Goal: Task Accomplishment & Management: Manage account settings

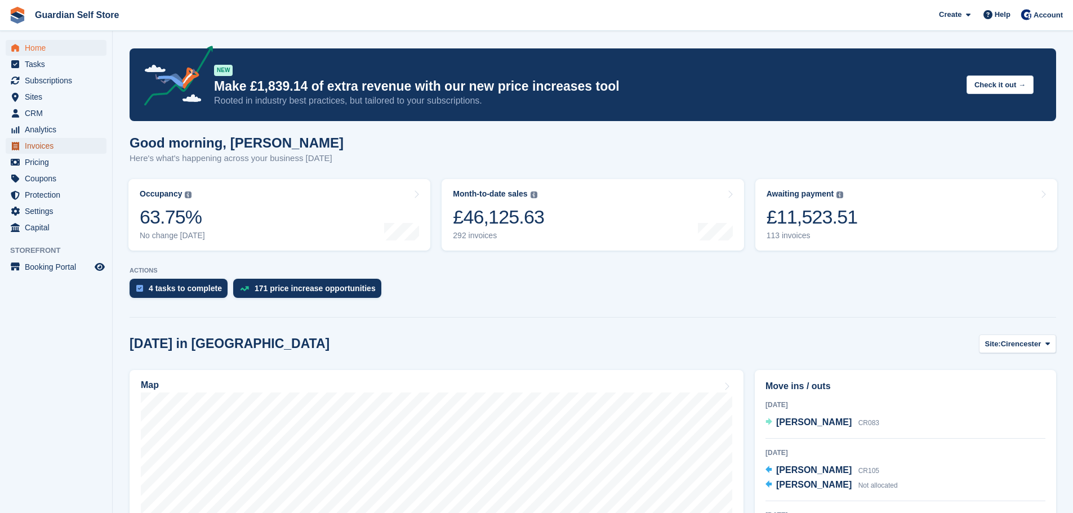
click at [62, 140] on span "Invoices" at bounding box center [59, 146] width 68 height 16
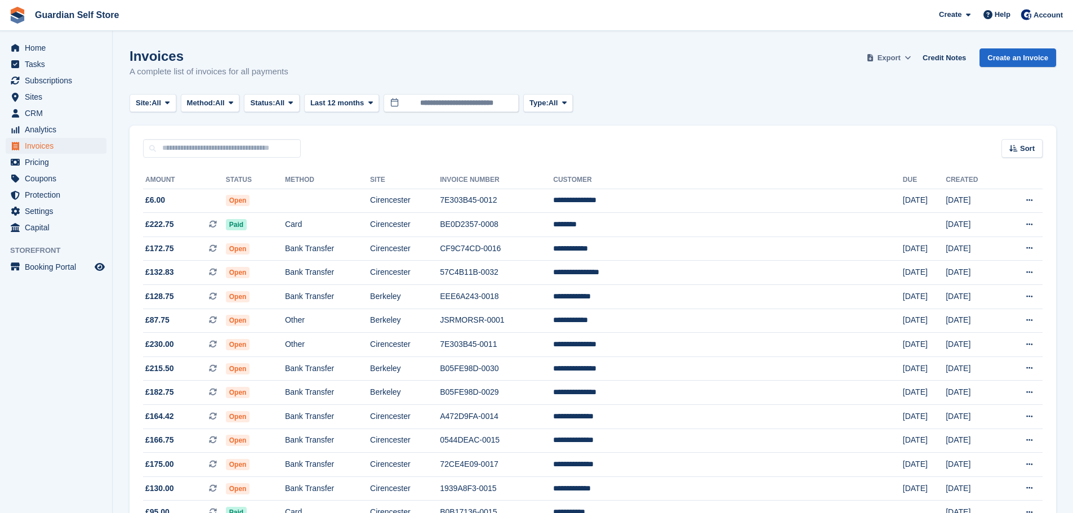
click at [888, 56] on span "Export" at bounding box center [889, 57] width 23 height 11
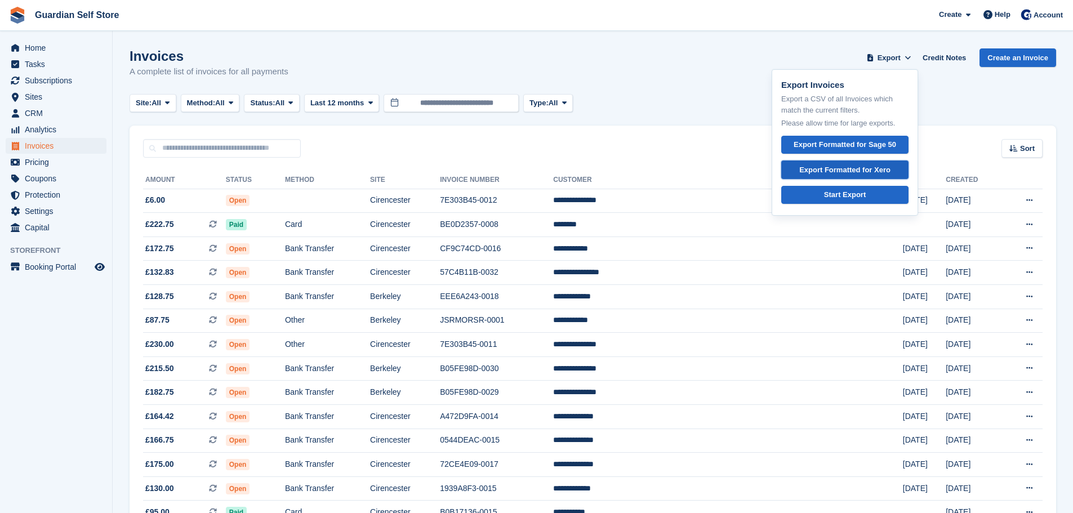
click at [855, 175] on link "Export Formatted for Xero" at bounding box center [845, 170] width 127 height 19
drag, startPoint x: 667, startPoint y: 87, endPoint x: 656, endPoint y: 158, distance: 71.9
click at [667, 89] on div "Invoices A complete list of invoices for all payments Export Export Invoices Ex…" at bounding box center [593, 69] width 927 height 43
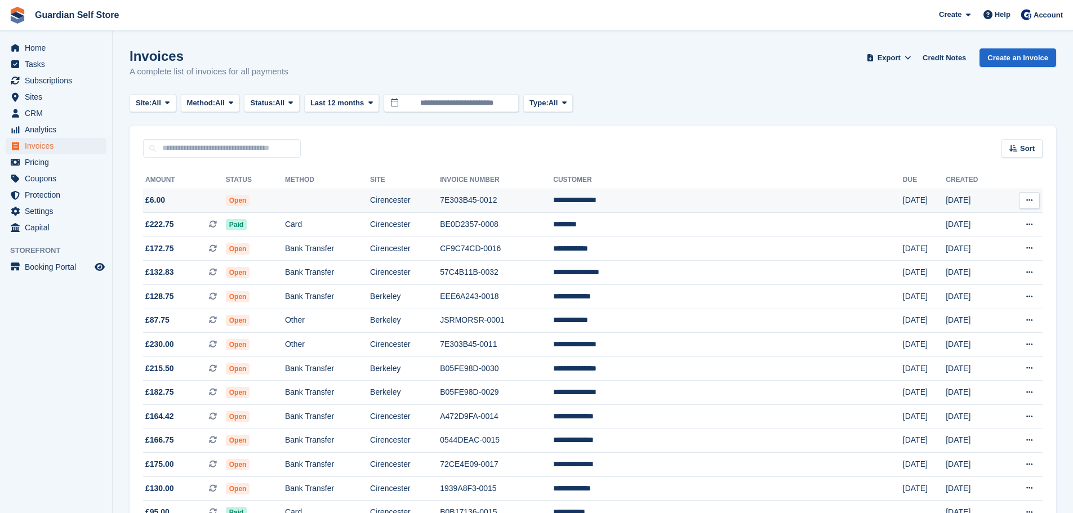
click at [553, 203] on td "7E303B45-0012" at bounding box center [496, 201] width 113 height 24
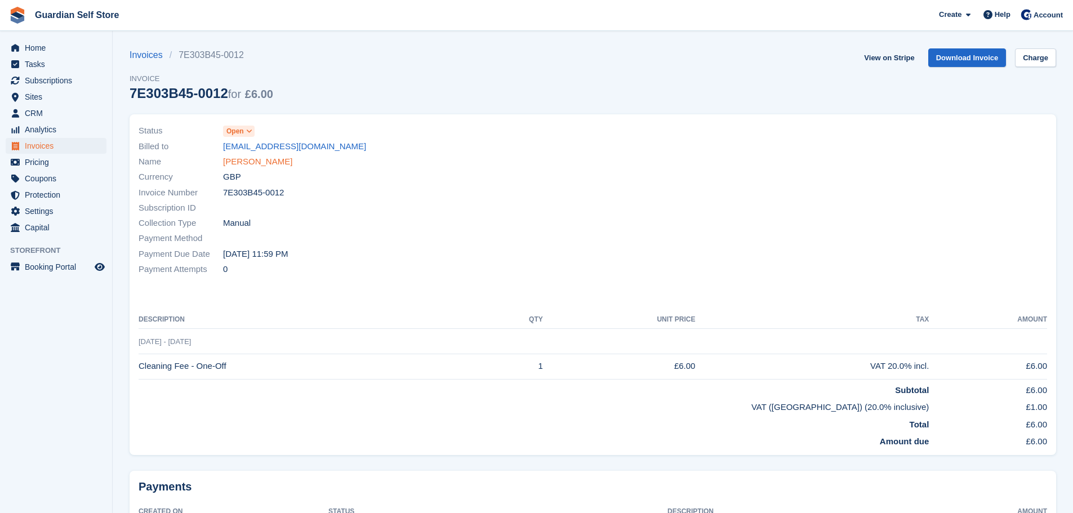
click at [269, 162] on link "Geraldine Yates" at bounding box center [257, 162] width 69 height 13
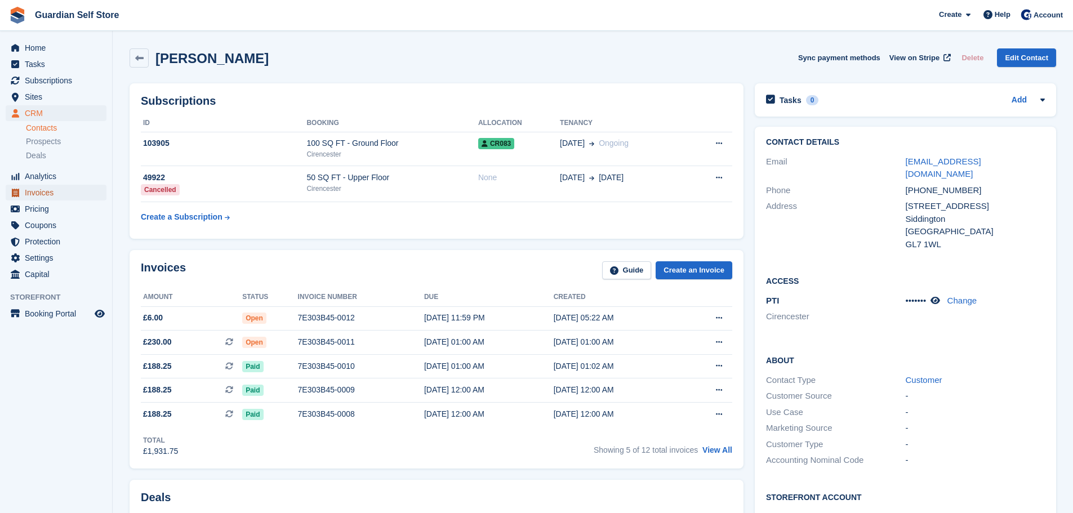
click at [61, 197] on span "Invoices" at bounding box center [59, 193] width 68 height 16
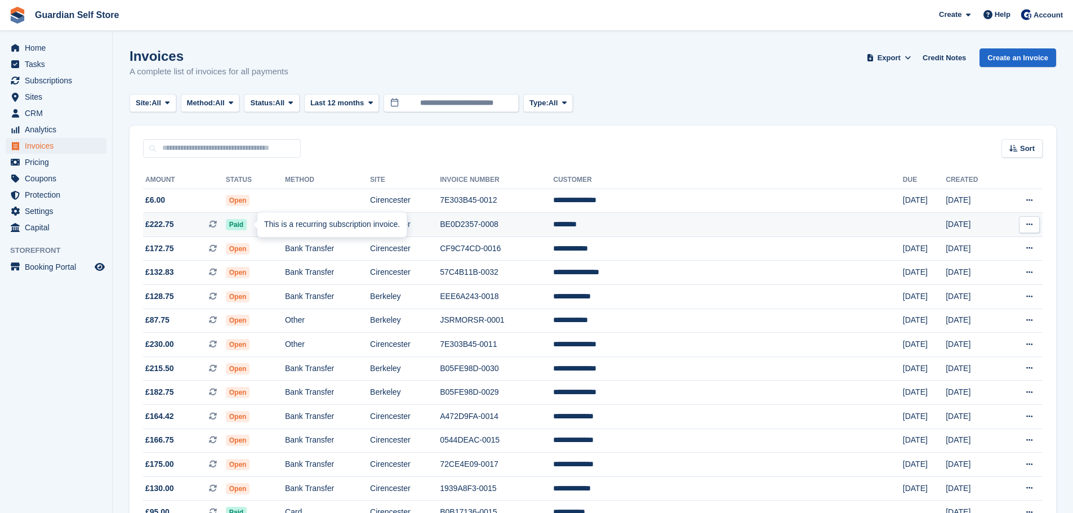
click at [306, 227] on div "This is a recurring subscription invoice." at bounding box center [332, 224] width 149 height 25
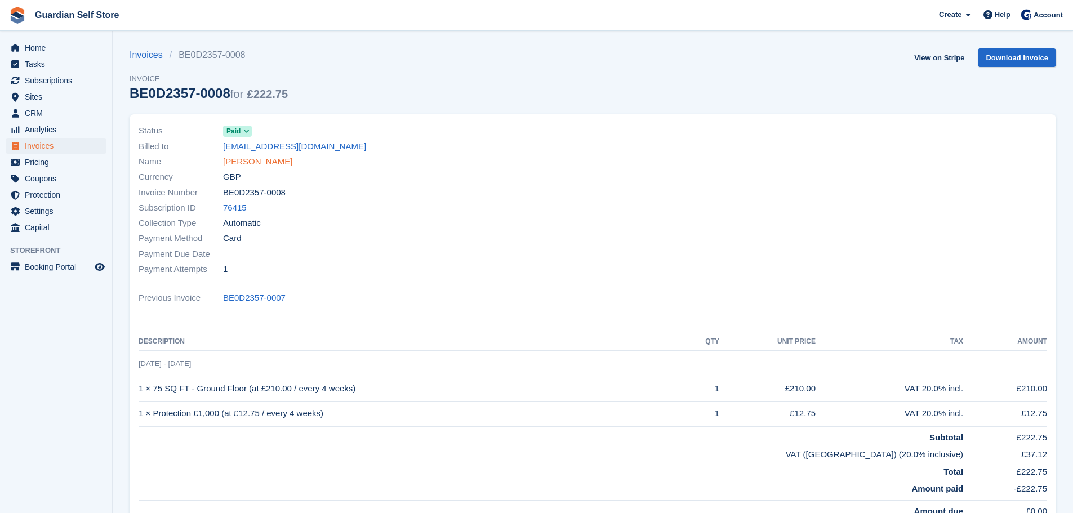
click at [233, 163] on link "Gary Lee" at bounding box center [257, 162] width 69 height 13
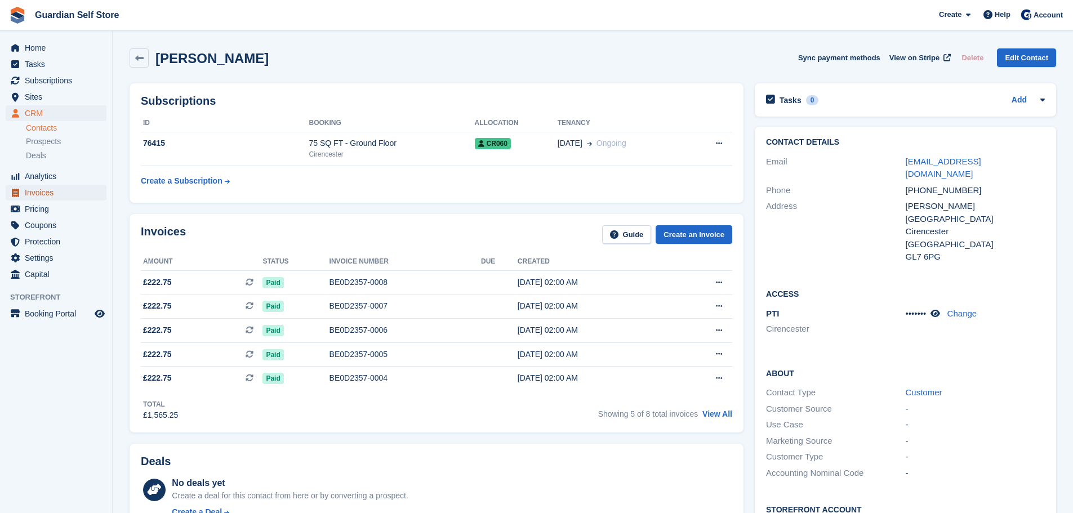
click at [61, 190] on span "Invoices" at bounding box center [59, 193] width 68 height 16
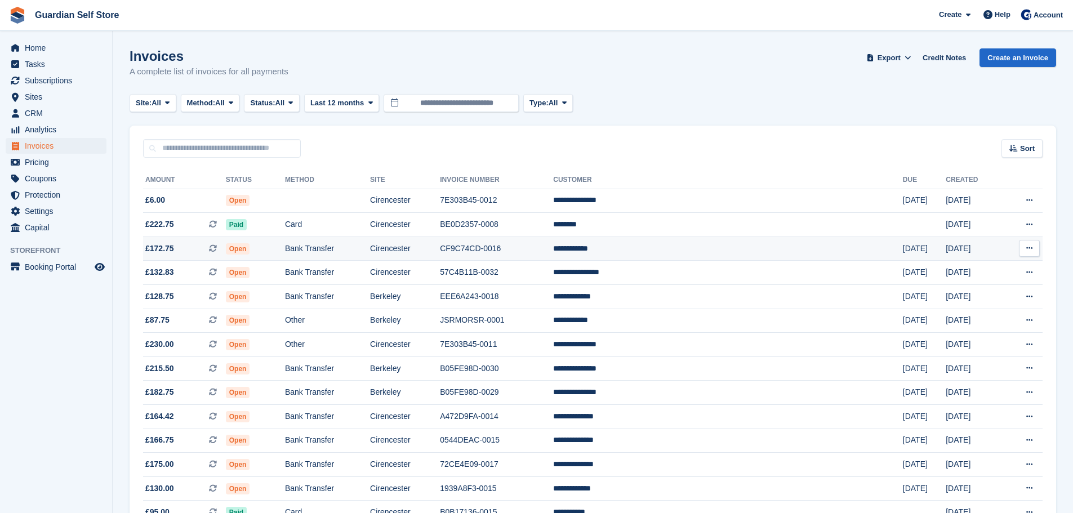
click at [285, 246] on td "Open" at bounding box center [255, 249] width 59 height 24
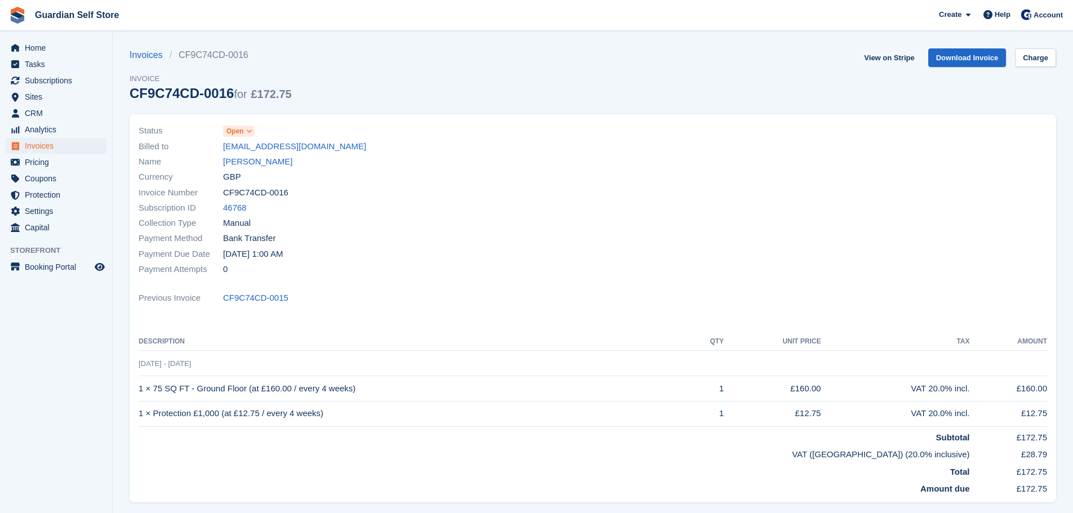
click at [232, 171] on span "GBP" at bounding box center [232, 177] width 18 height 13
click at [232, 164] on link "James Baxter" at bounding box center [257, 162] width 69 height 13
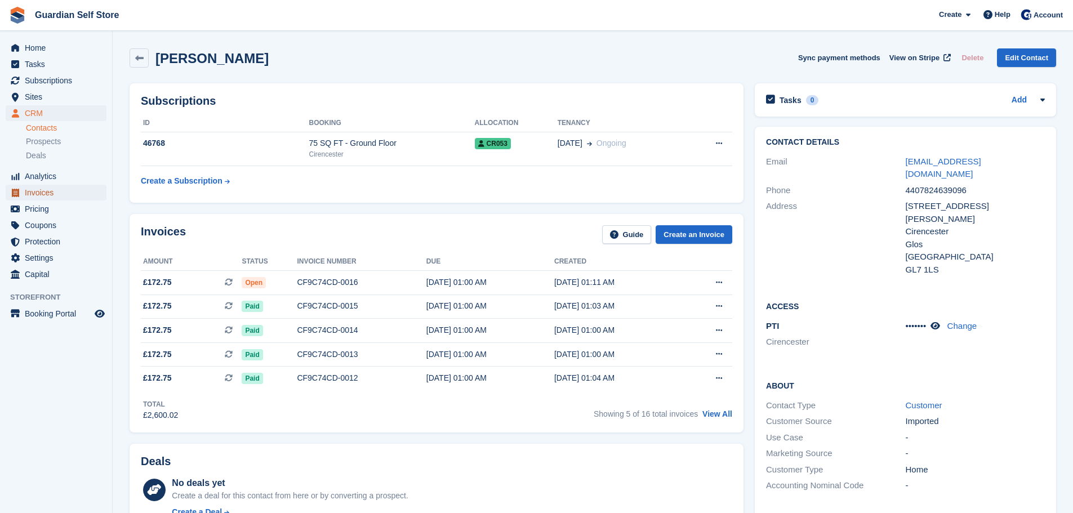
click at [50, 189] on span "Invoices" at bounding box center [59, 193] width 68 height 16
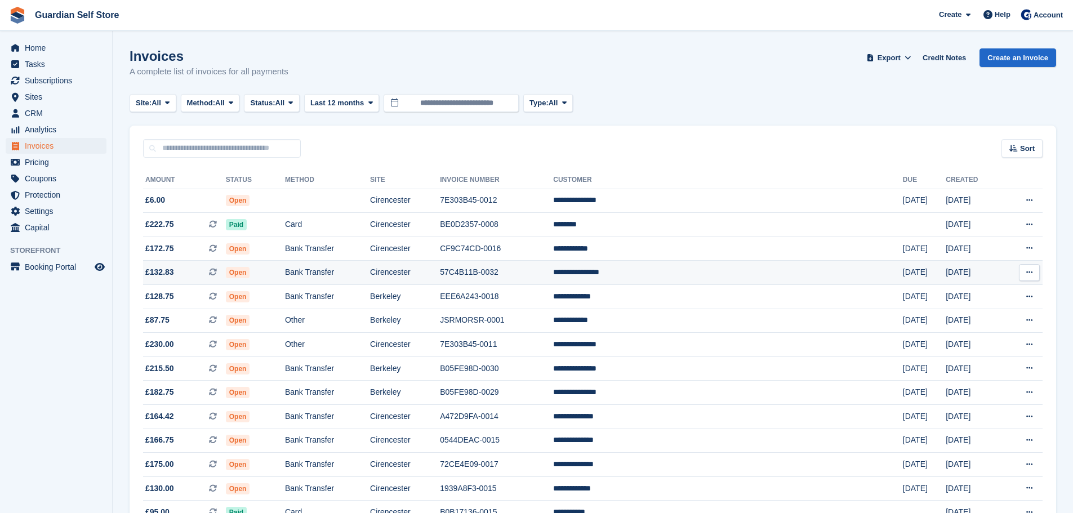
click at [285, 263] on td "Open" at bounding box center [255, 273] width 59 height 24
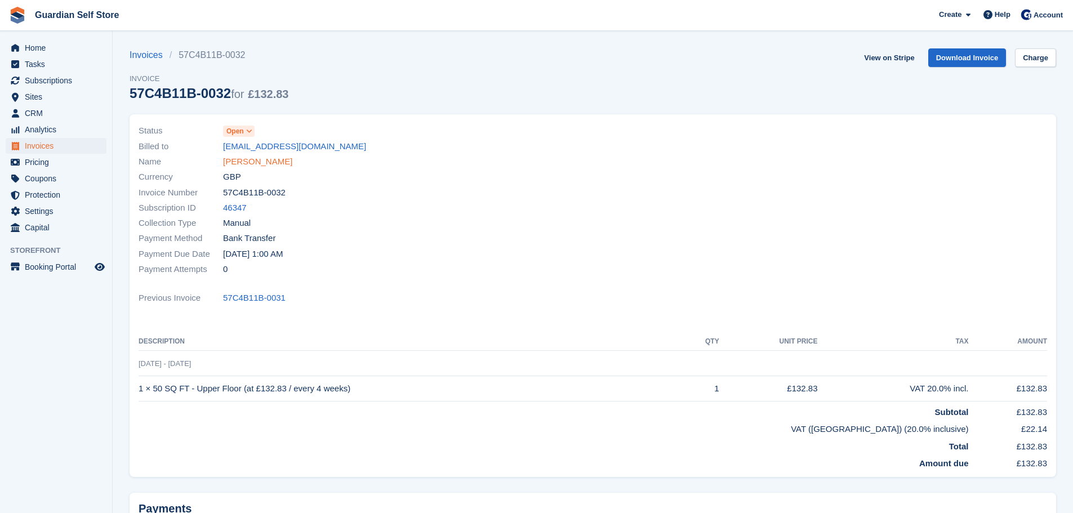
click at [230, 164] on link "Robert Henderson" at bounding box center [257, 162] width 69 height 13
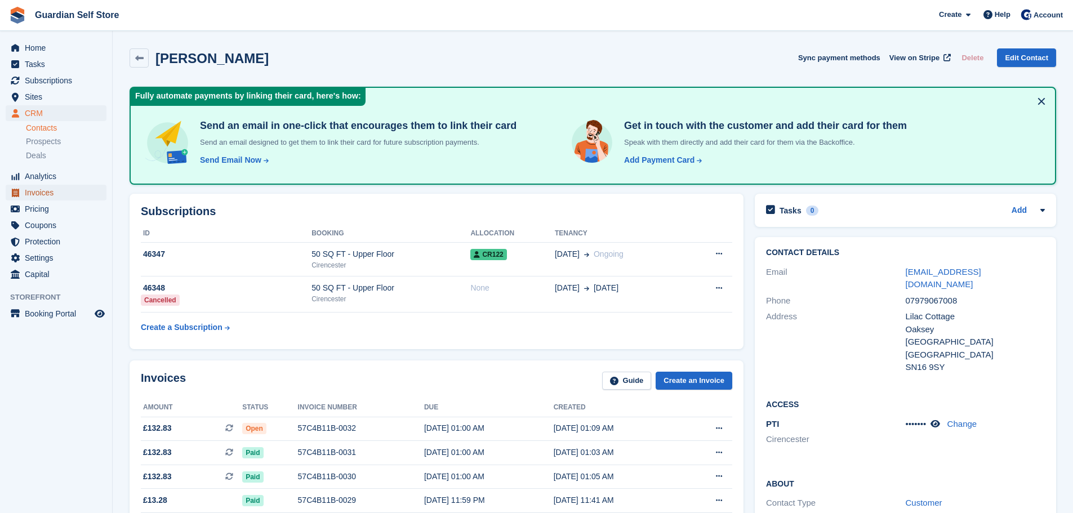
click at [58, 197] on span "Invoices" at bounding box center [59, 193] width 68 height 16
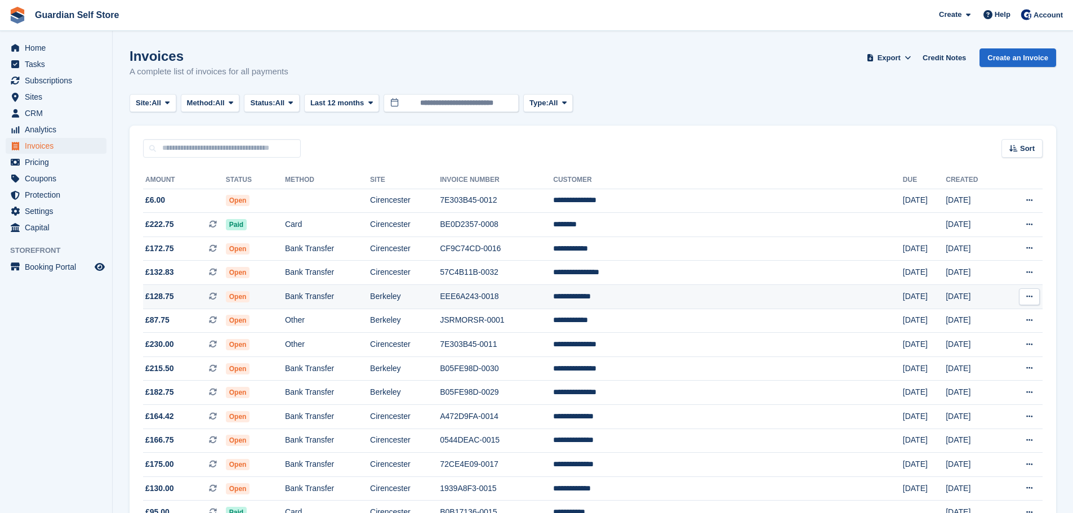
click at [354, 294] on td "Bank Transfer" at bounding box center [327, 297] width 85 height 24
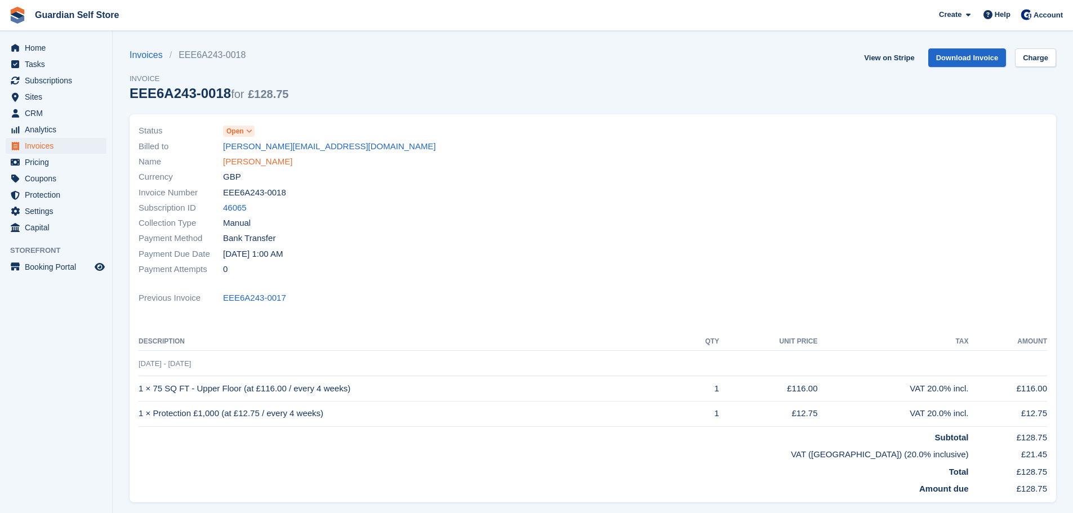
click at [259, 164] on link "Julie Brindle" at bounding box center [257, 162] width 69 height 13
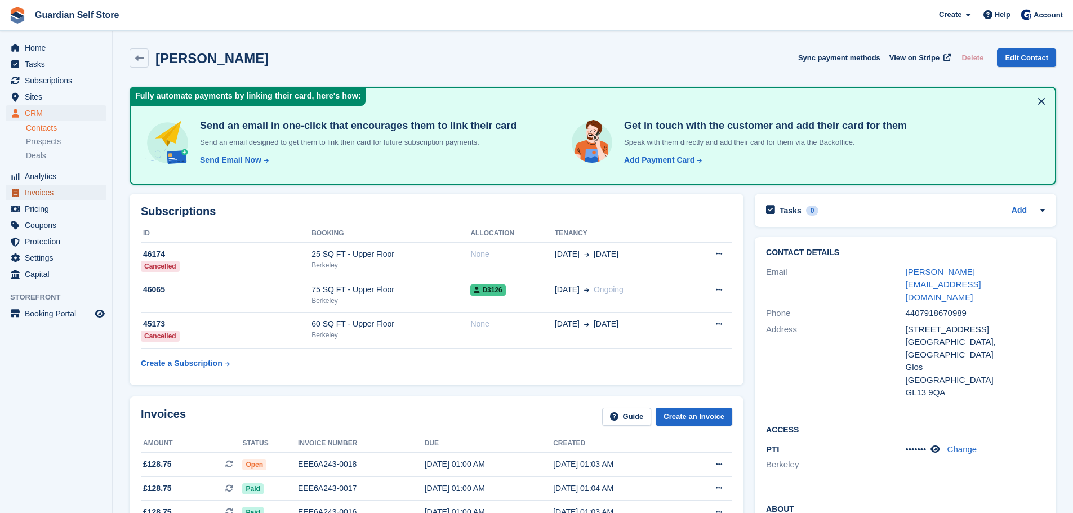
click at [54, 198] on span "Invoices" at bounding box center [59, 193] width 68 height 16
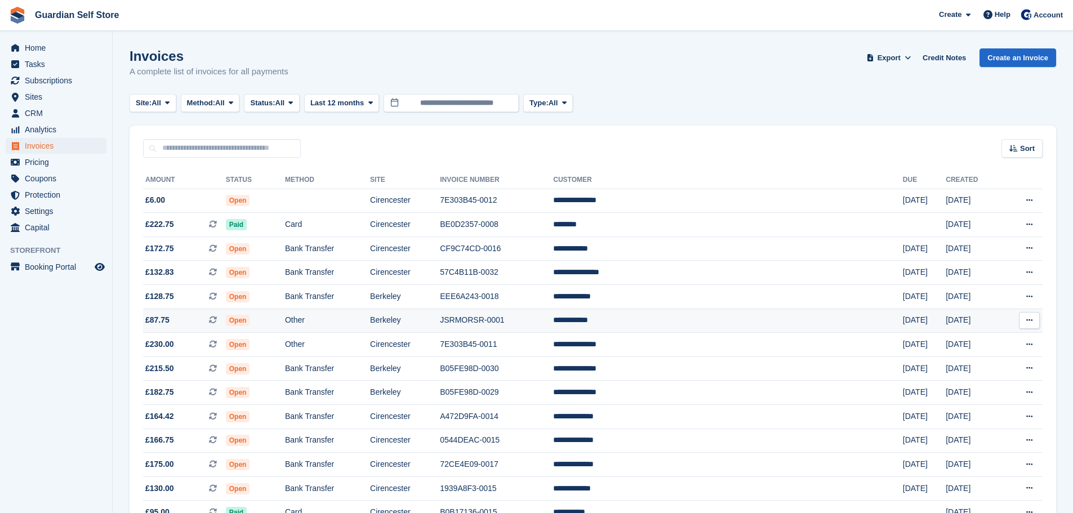
click at [440, 325] on td "Berkeley" at bounding box center [405, 321] width 70 height 24
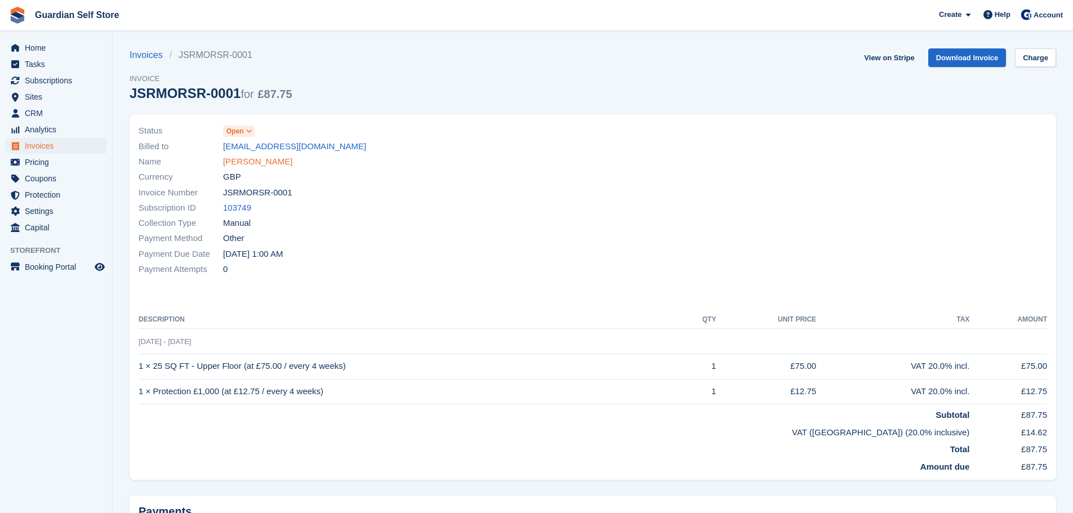
click at [264, 165] on link "[PERSON_NAME]" at bounding box center [257, 162] width 69 height 13
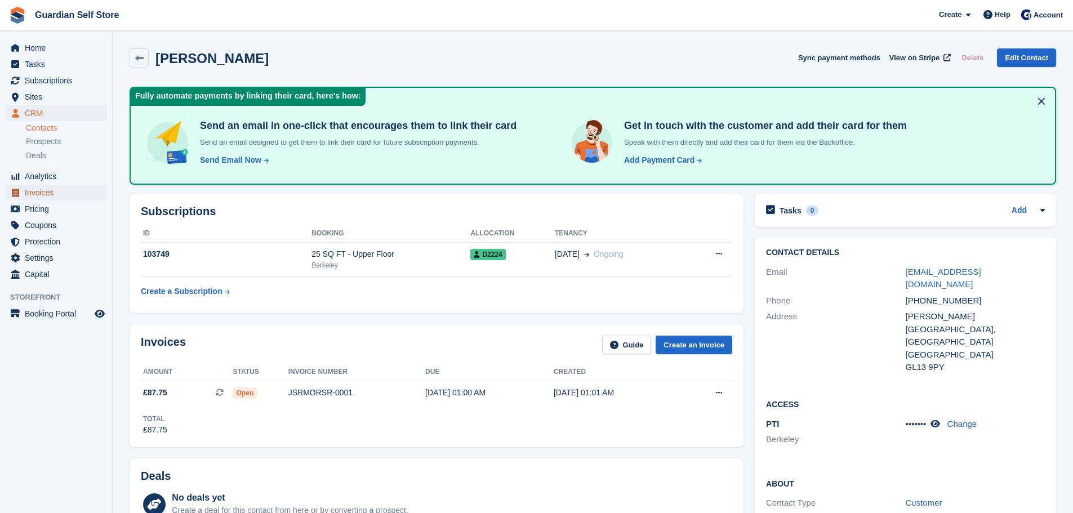
click at [66, 192] on span "Invoices" at bounding box center [59, 193] width 68 height 16
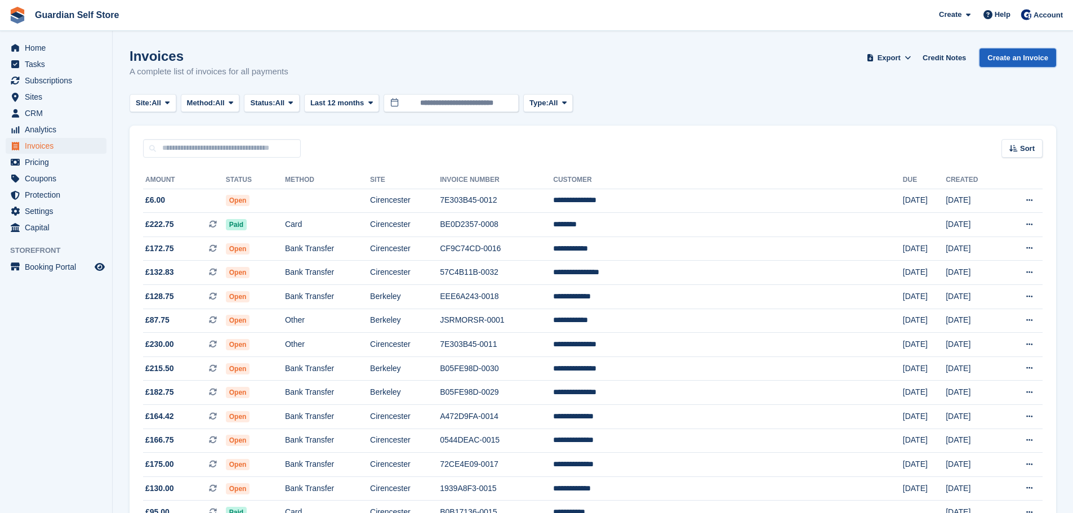
click at [1013, 63] on link "Create an Invoice" at bounding box center [1018, 57] width 77 height 19
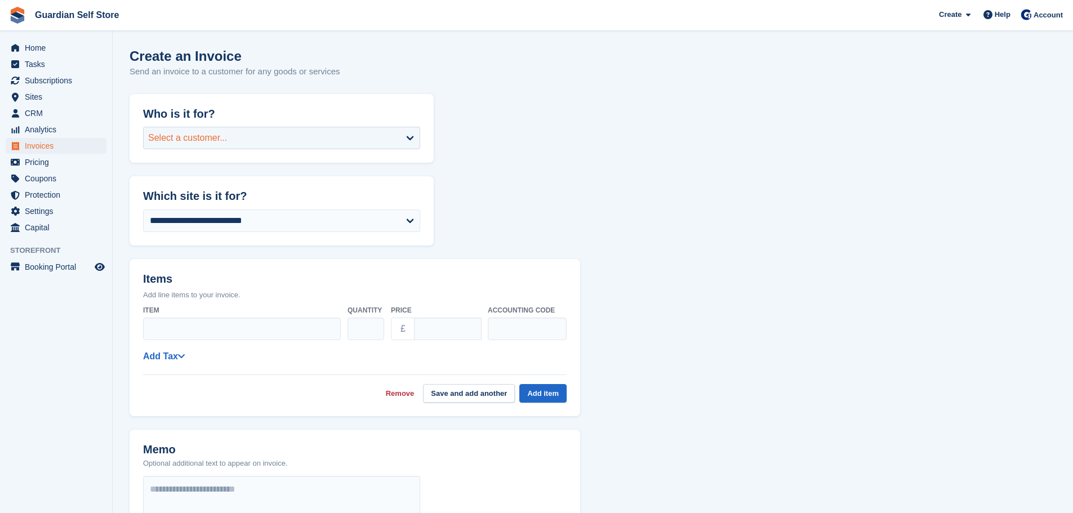
click at [290, 134] on div "Select a customer..." at bounding box center [281, 138] width 277 height 23
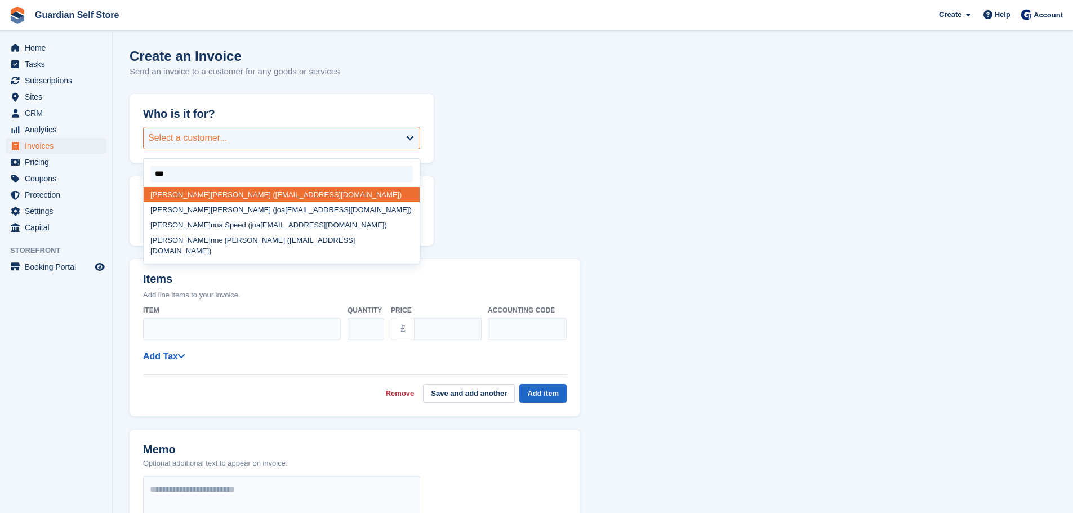
type input "****"
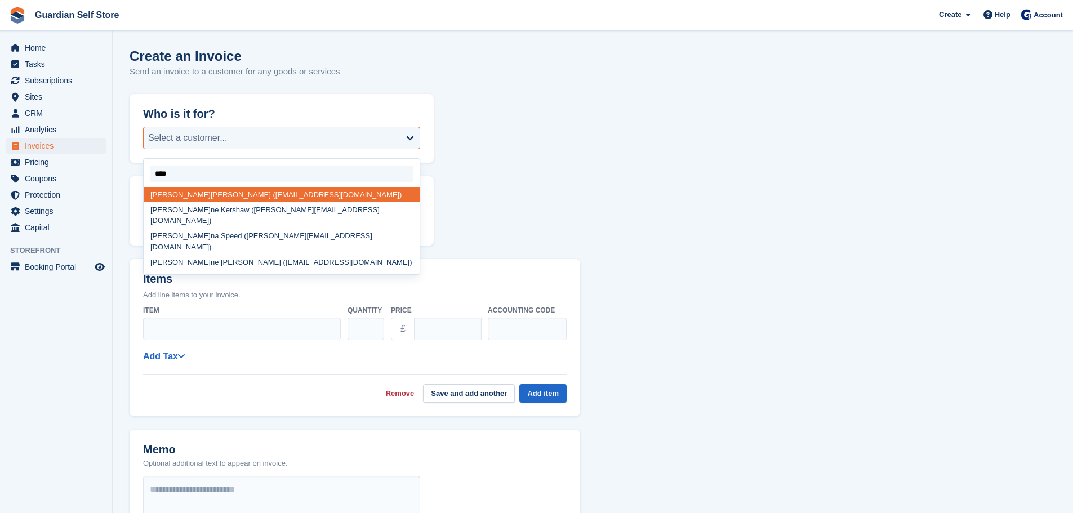
select select "******"
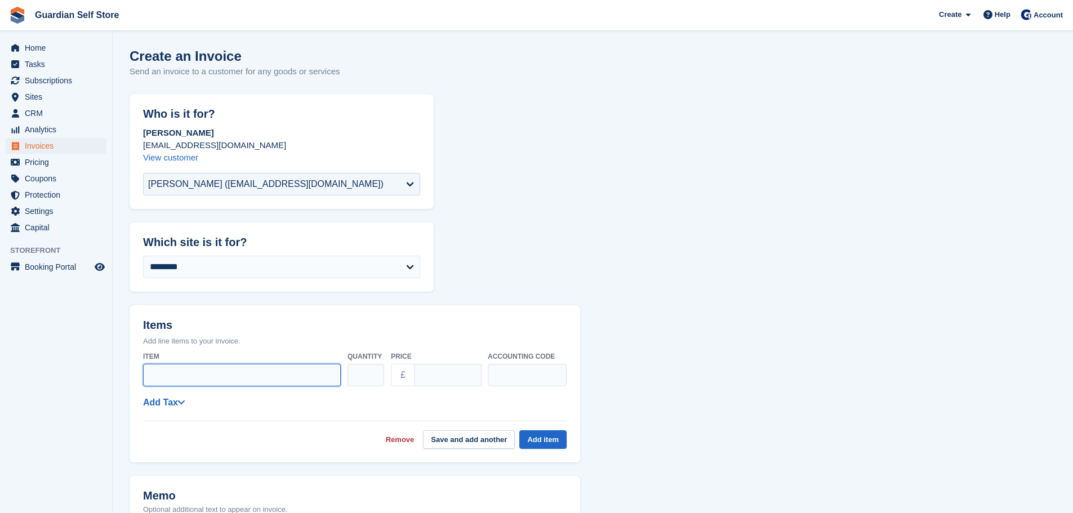
click at [208, 375] on input "Item" at bounding box center [242, 375] width 198 height 23
type input "*"
type input "**********"
drag, startPoint x: 445, startPoint y: 380, endPoint x: 398, endPoint y: 372, distance: 48.0
click at [398, 372] on div "£ ****" at bounding box center [436, 375] width 90 height 23
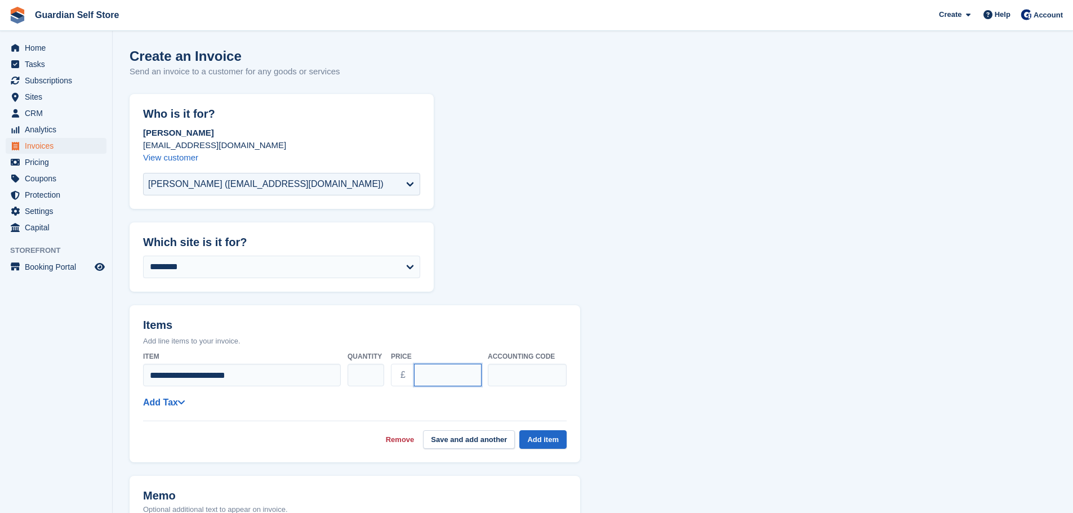
type input "*"
click at [171, 395] on div "**********" at bounding box center [355, 398] width 424 height 102
click at [165, 400] on link "Add Tax" at bounding box center [164, 403] width 42 height 10
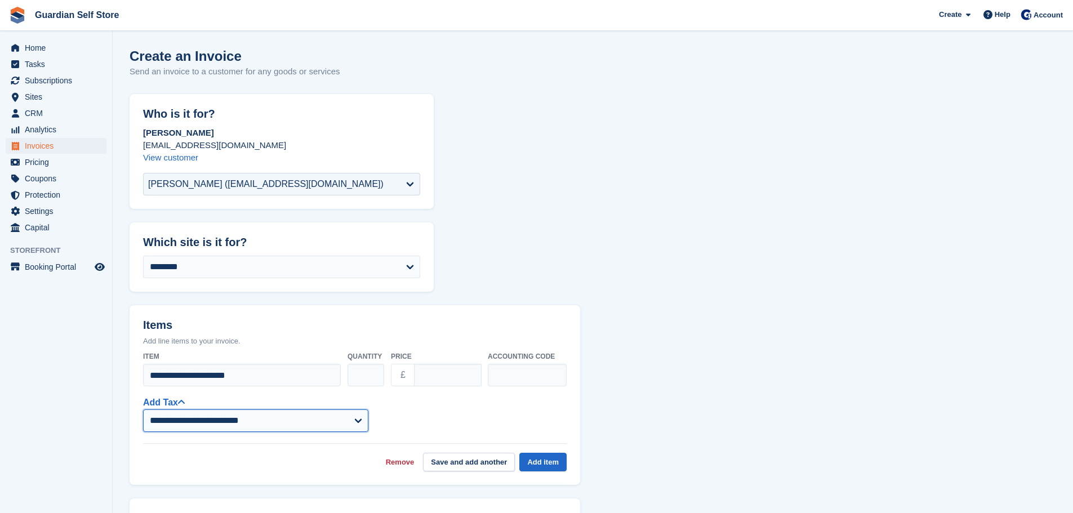
click at [171, 427] on select "**********" at bounding box center [255, 421] width 225 height 23
select select "***"
click at [143, 410] on select "**********" at bounding box center [255, 421] width 225 height 23
click at [530, 456] on button "Add item" at bounding box center [543, 462] width 47 height 19
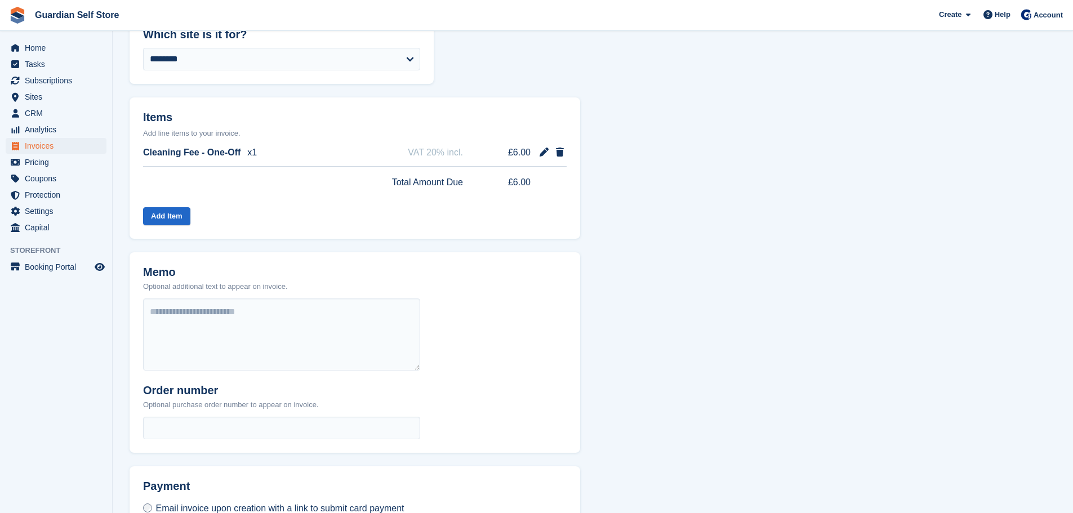
scroll to position [336, 0]
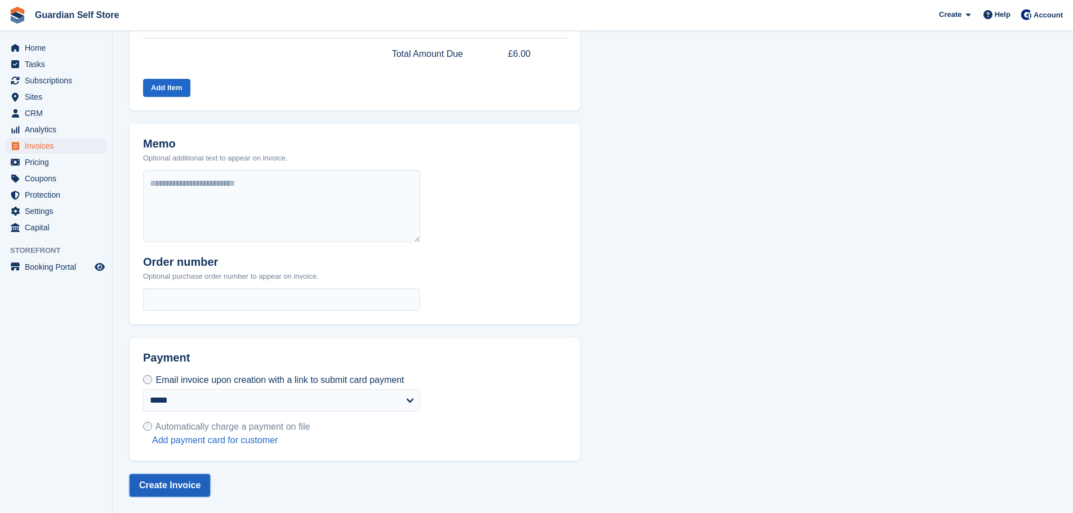
click at [182, 479] on button "Create Invoice" at bounding box center [170, 485] width 81 height 23
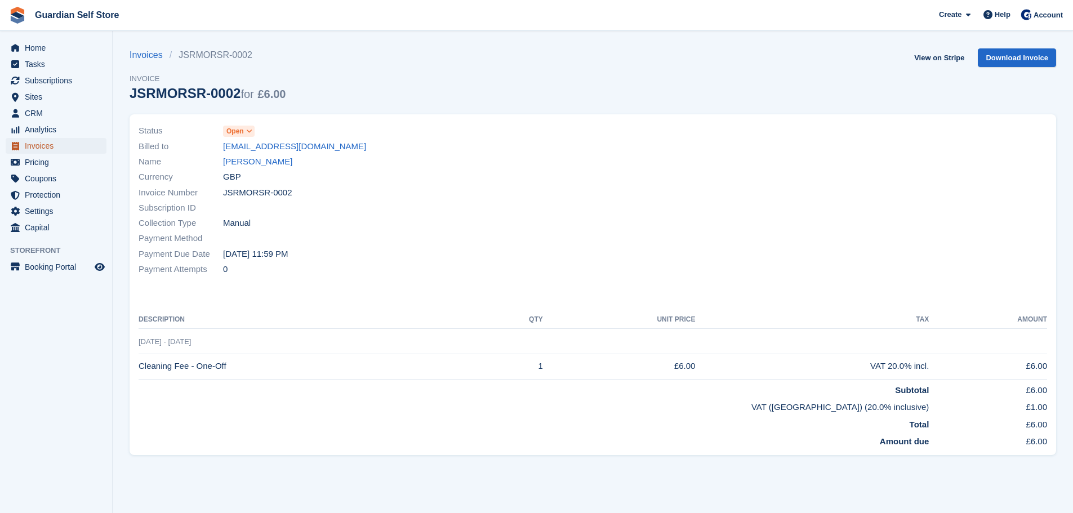
click at [43, 147] on span "Invoices" at bounding box center [59, 146] width 68 height 16
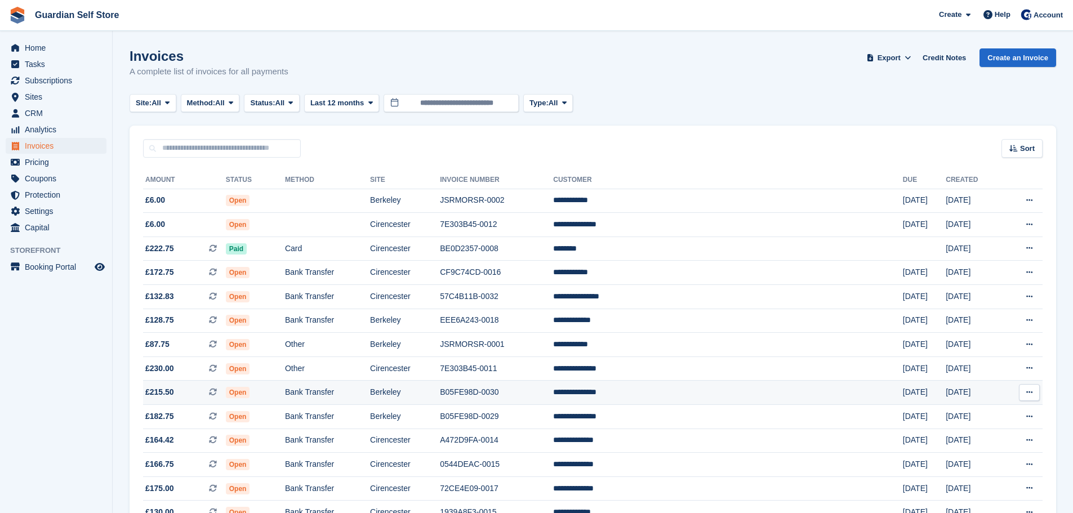
click at [553, 384] on td "B05FE98D-0030" at bounding box center [496, 393] width 113 height 24
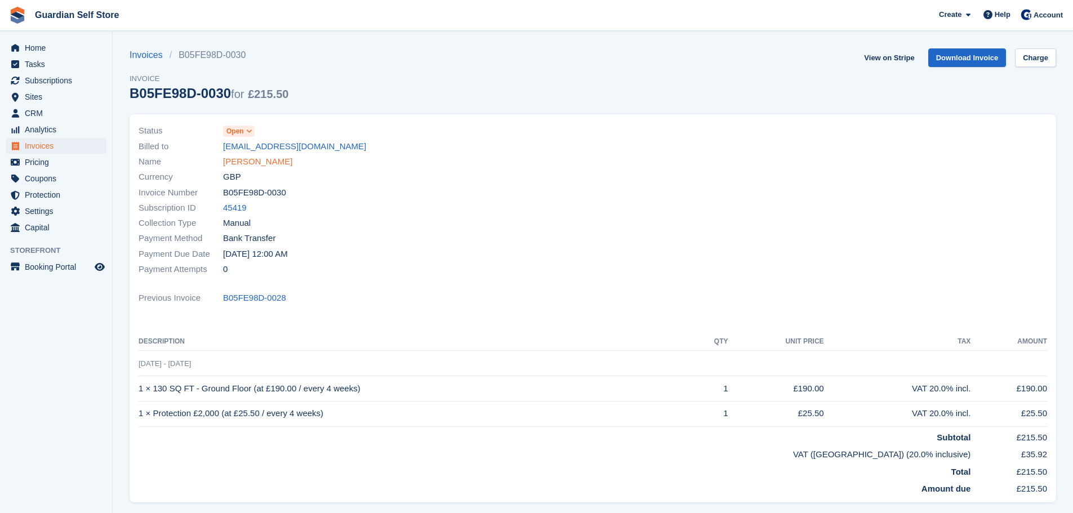
click at [260, 156] on link "[PERSON_NAME]" at bounding box center [257, 162] width 69 height 13
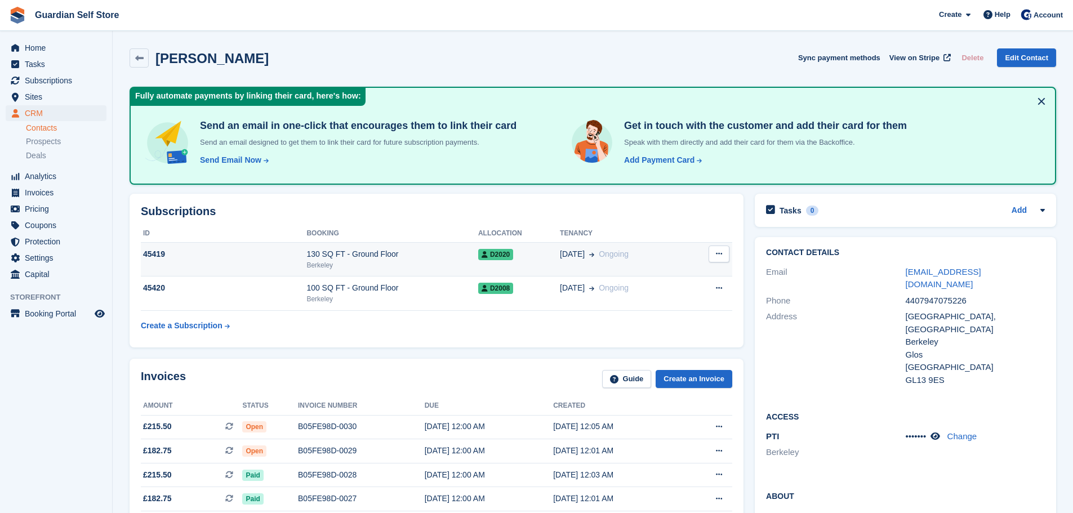
click at [373, 249] on div "130 SQ FT - Ground Floor" at bounding box center [393, 255] width 172 height 12
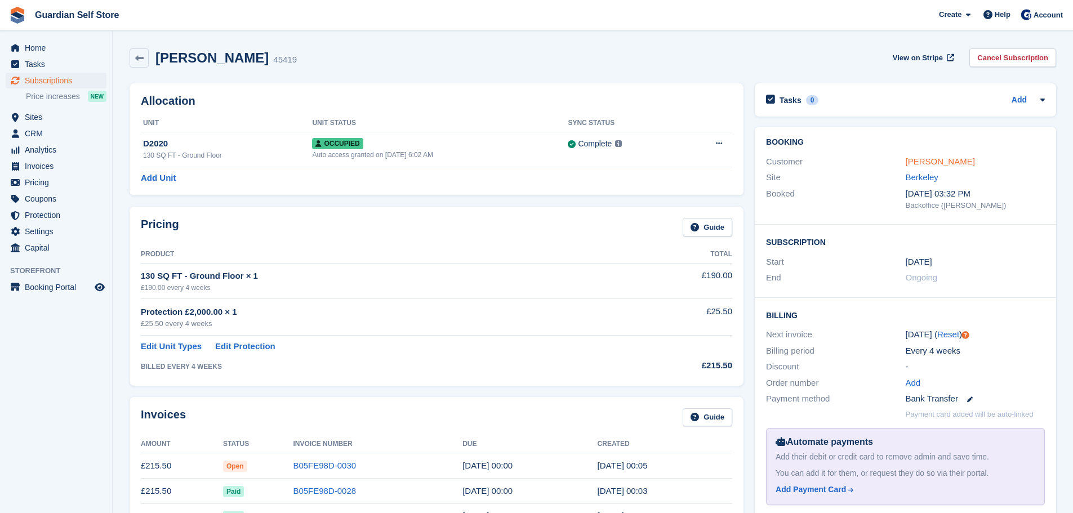
click at [935, 161] on link "Clare Hutchings" at bounding box center [940, 162] width 69 height 10
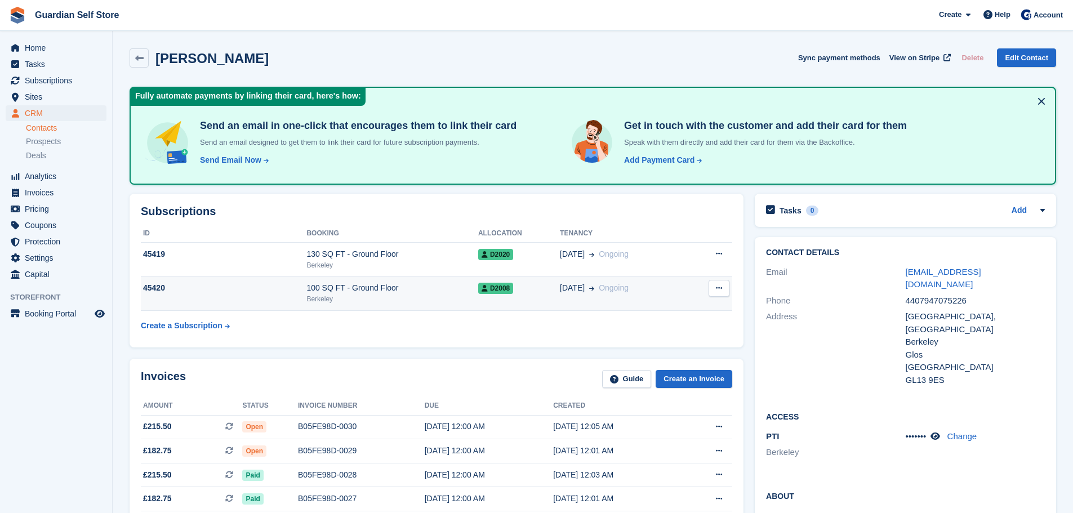
click at [375, 282] on div "100 SQ FT - Ground Floor" at bounding box center [393, 288] width 172 height 12
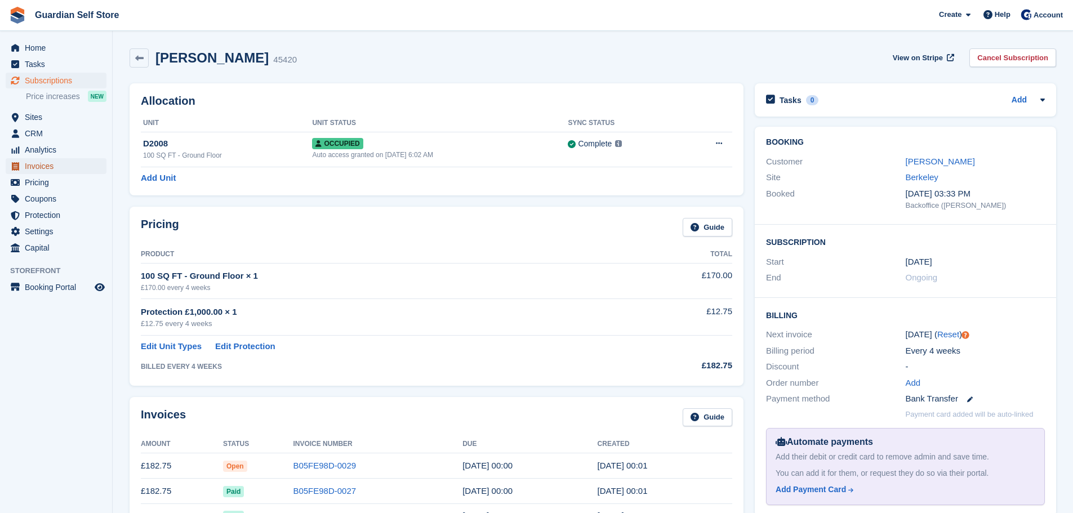
click at [55, 166] on span "Invoices" at bounding box center [59, 166] width 68 height 16
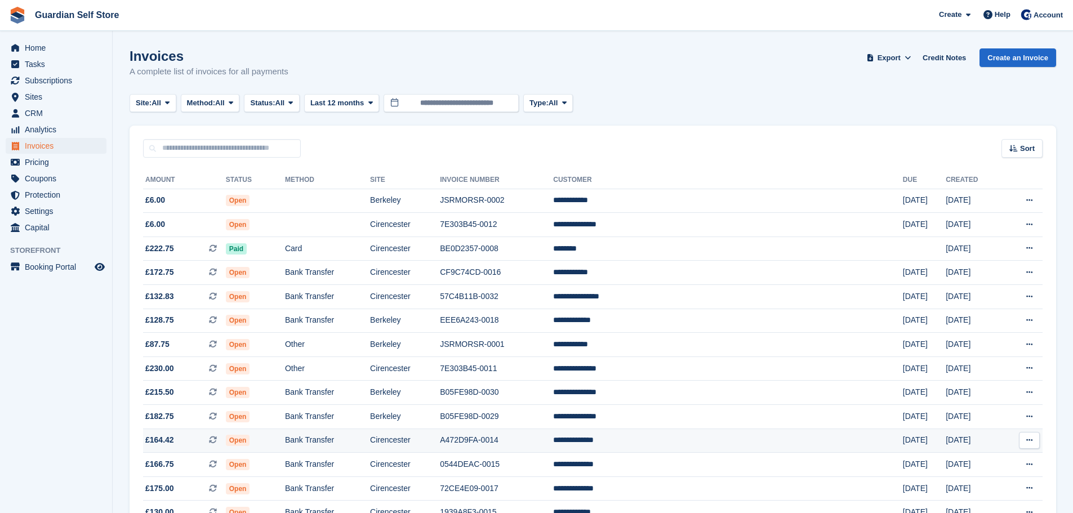
click at [370, 436] on td "Bank Transfer" at bounding box center [327, 441] width 85 height 24
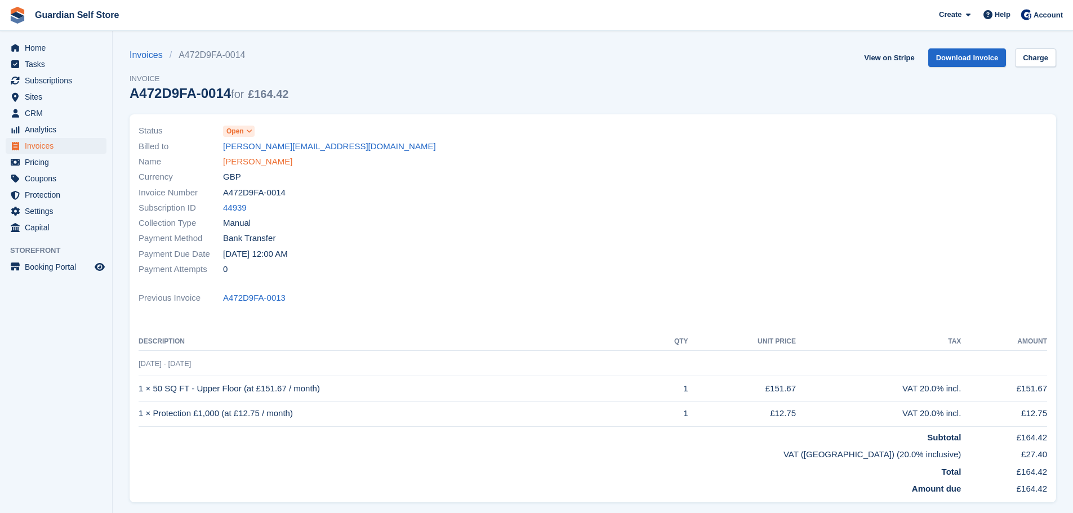
click at [255, 159] on link "[PERSON_NAME]" at bounding box center [257, 162] width 69 height 13
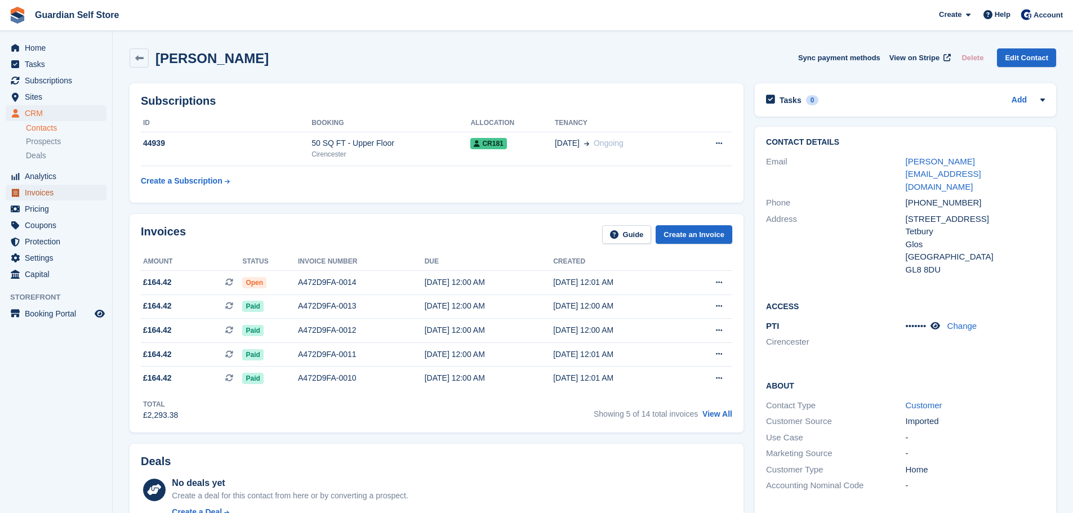
click at [76, 189] on span "Invoices" at bounding box center [59, 193] width 68 height 16
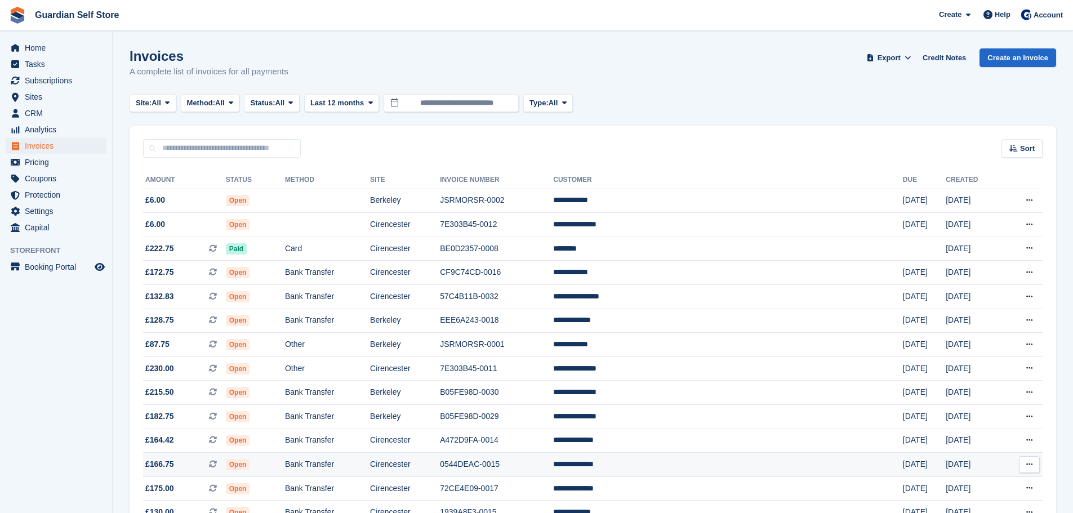
click at [440, 469] on td "Cirencester" at bounding box center [405, 465] width 70 height 24
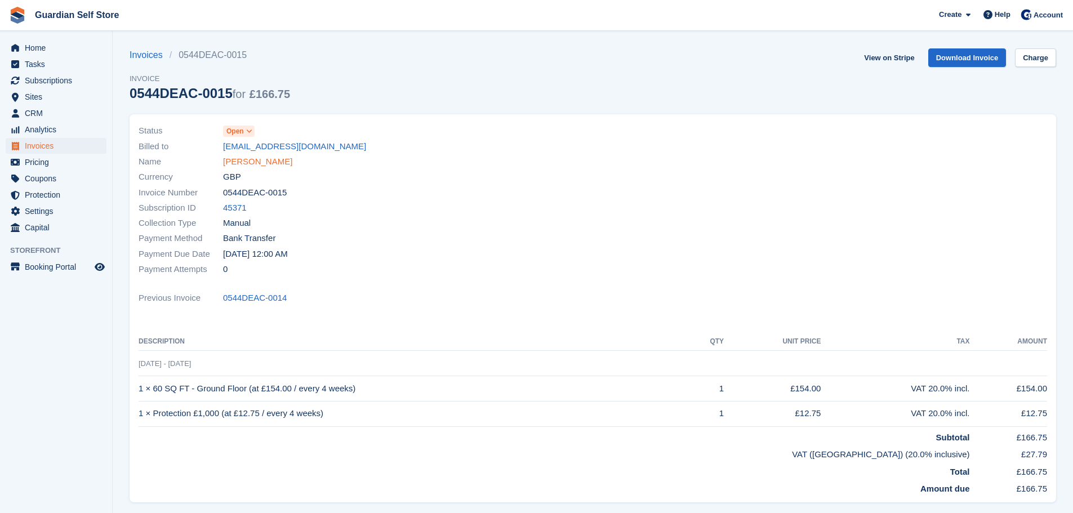
click at [242, 162] on link "[PERSON_NAME]" at bounding box center [257, 162] width 69 height 13
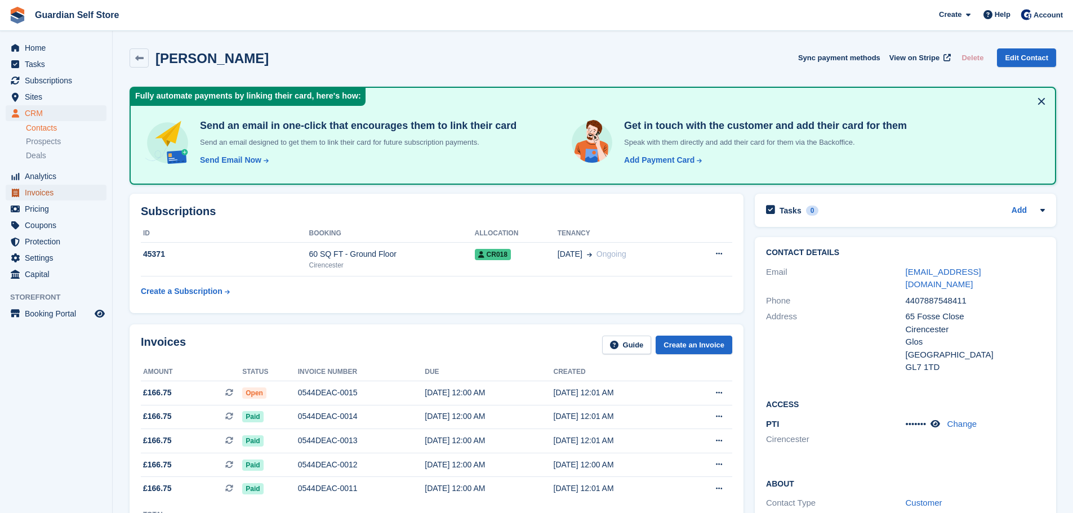
click at [70, 195] on span "Invoices" at bounding box center [59, 193] width 68 height 16
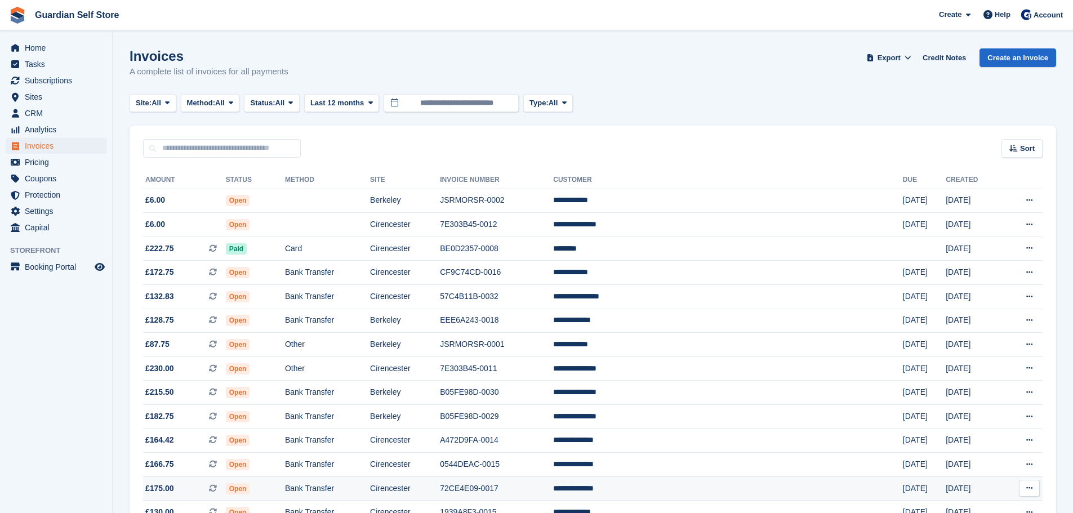
click at [523, 482] on td "72CE4E09-0017" at bounding box center [496, 489] width 113 height 24
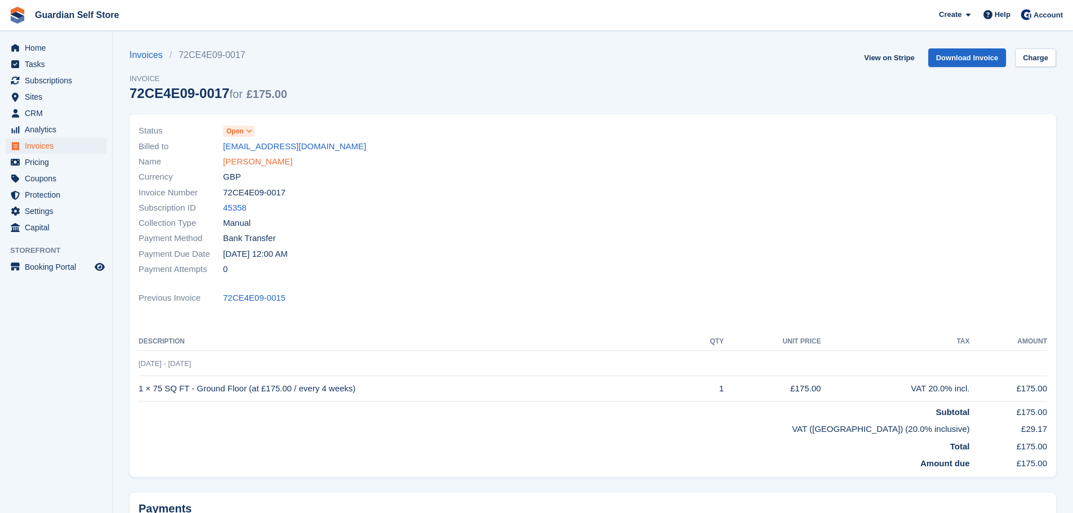
click at [259, 165] on link "Conner Harwood" at bounding box center [257, 162] width 69 height 13
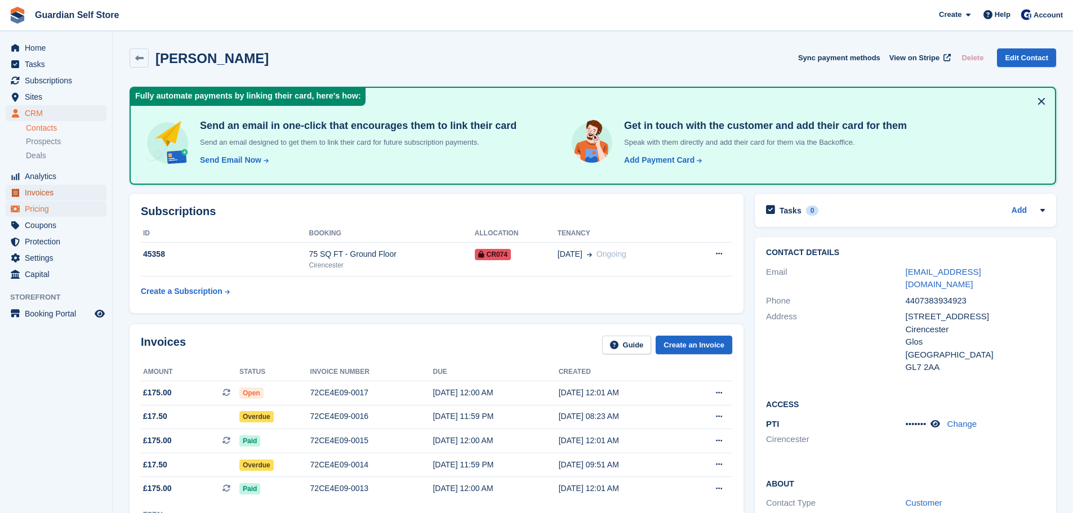
drag, startPoint x: 56, startPoint y: 197, endPoint x: 70, endPoint y: 202, distance: 15.5
click at [56, 197] on span "Invoices" at bounding box center [59, 193] width 68 height 16
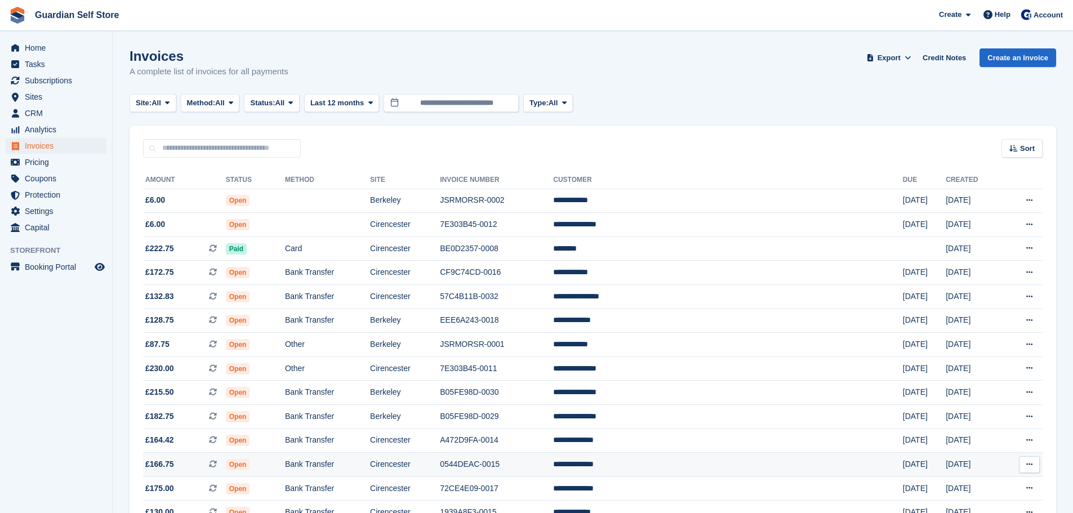
click at [440, 464] on td "Cirencester" at bounding box center [405, 465] width 70 height 24
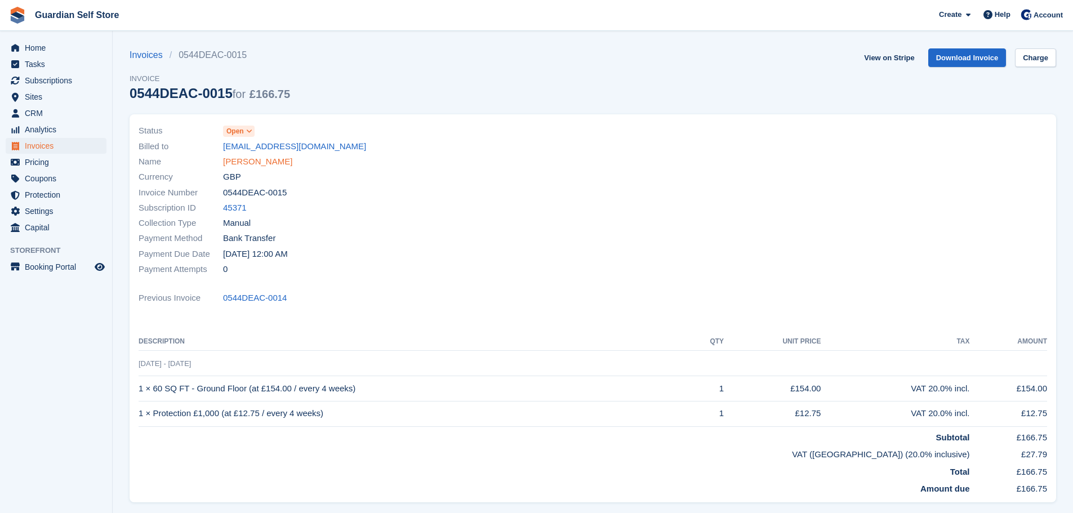
click at [241, 162] on link "Darran Clayton" at bounding box center [257, 162] width 69 height 13
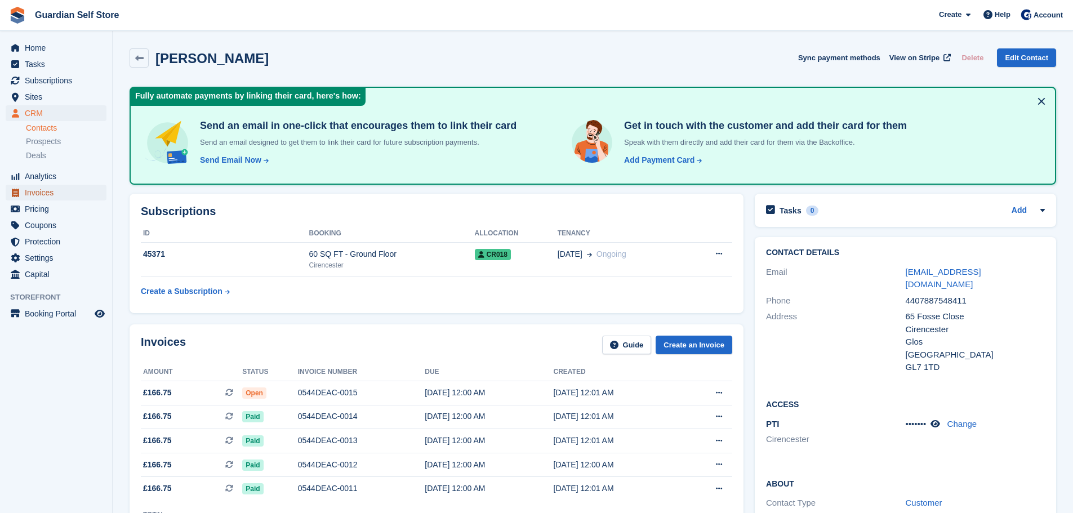
click at [42, 197] on span "Invoices" at bounding box center [59, 193] width 68 height 16
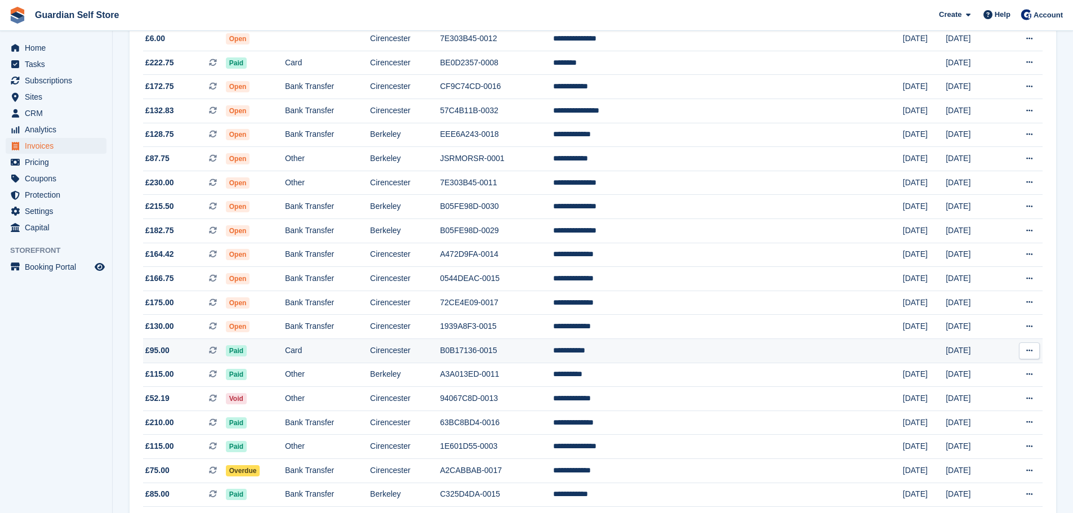
scroll to position [188, 0]
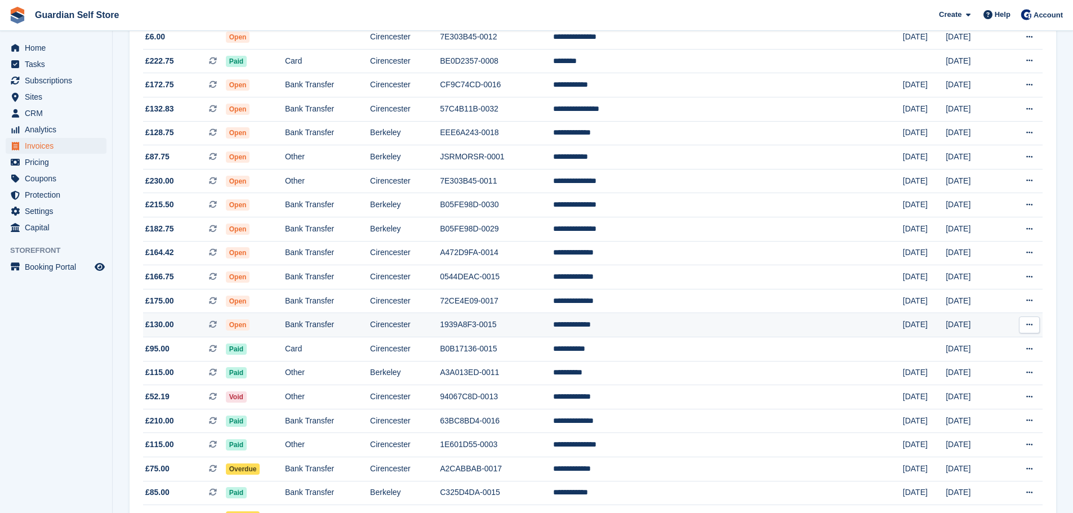
click at [553, 320] on td "1939A8F3-0015" at bounding box center [496, 325] width 113 height 24
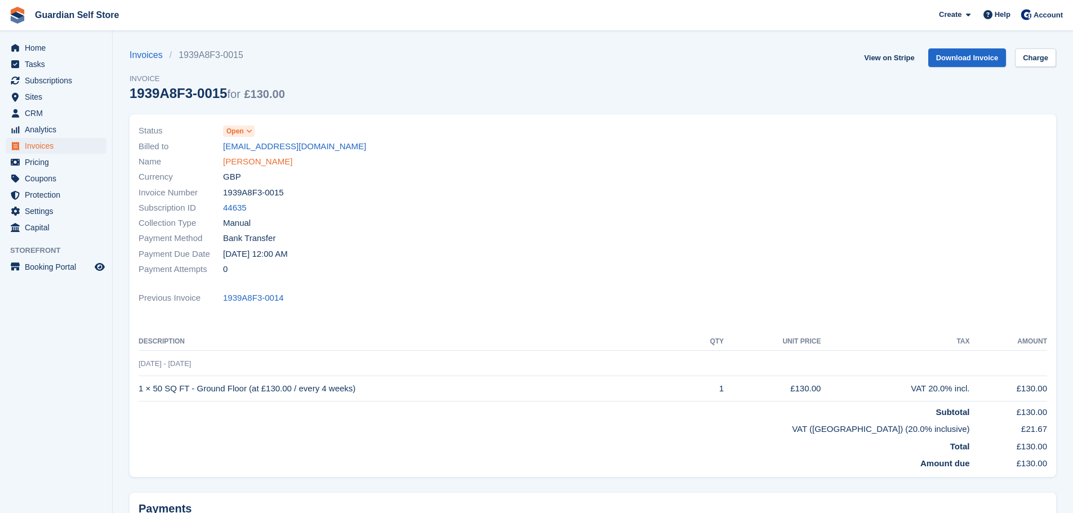
click at [258, 165] on link "Graham Farrer" at bounding box center [257, 162] width 69 height 13
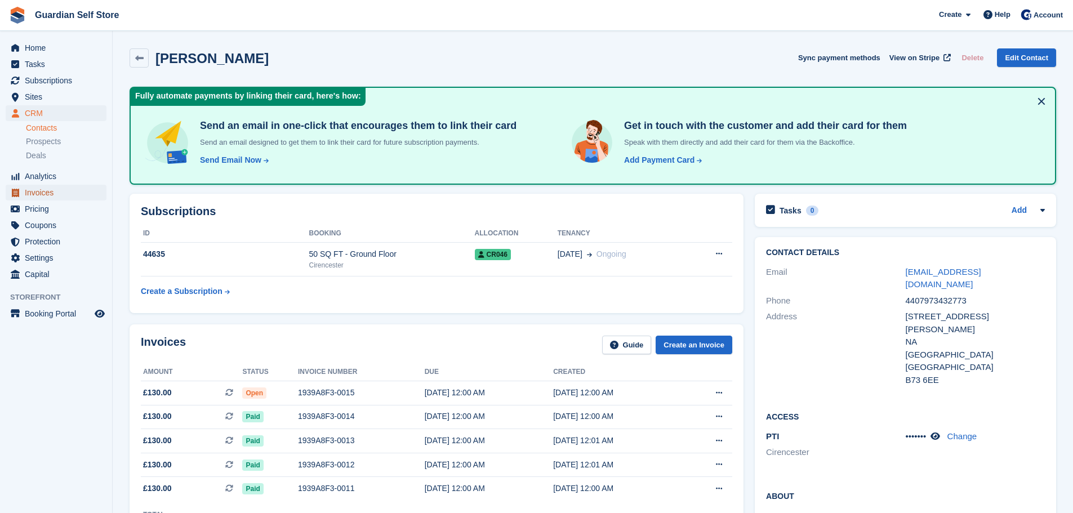
click at [65, 189] on span "Invoices" at bounding box center [59, 193] width 68 height 16
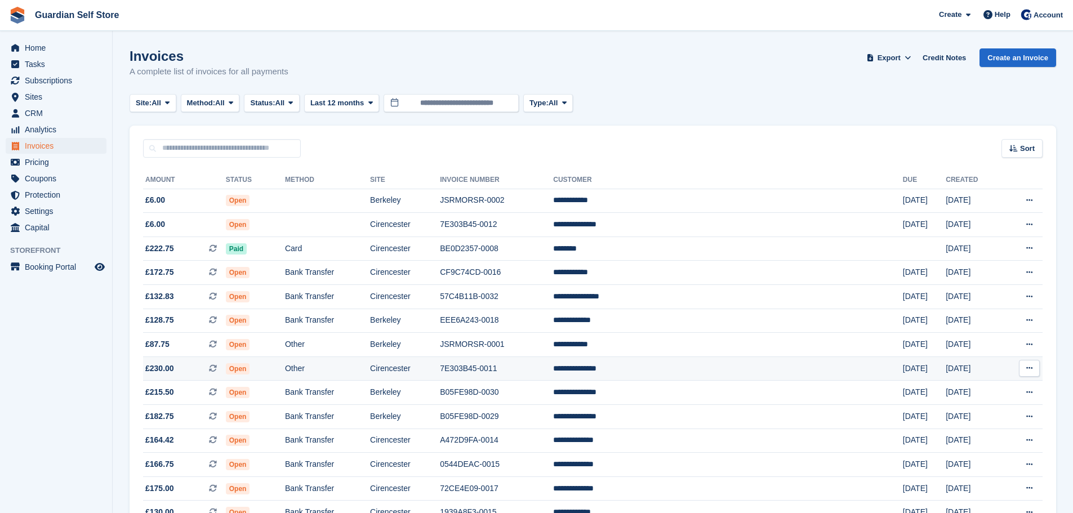
scroll to position [94, 0]
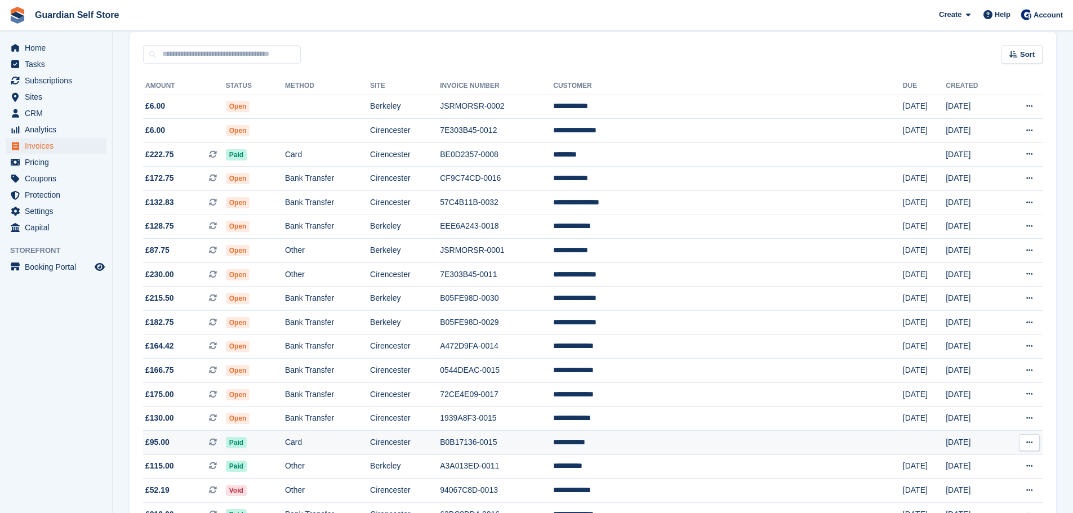
click at [553, 433] on td "B0B17136-0015" at bounding box center [496, 443] width 113 height 24
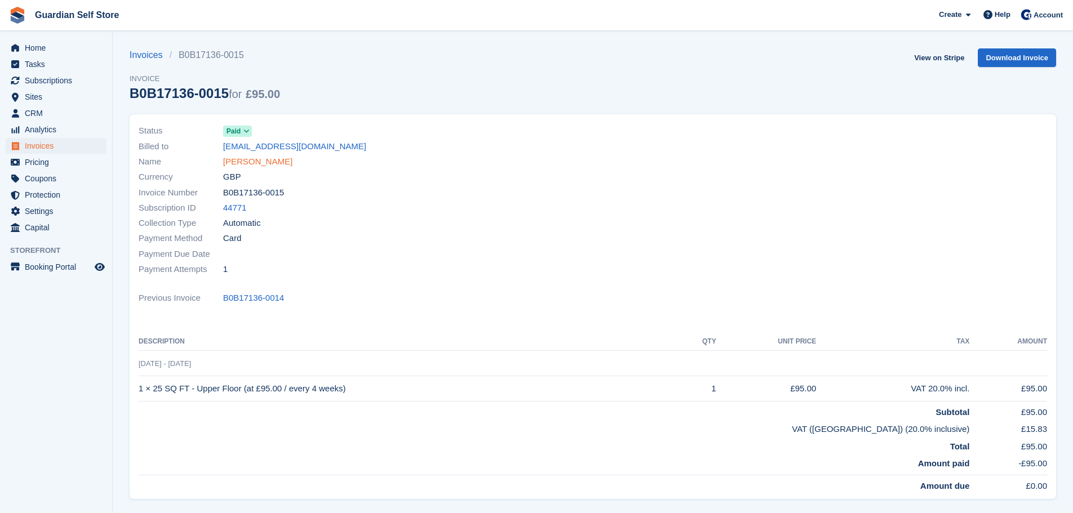
click at [244, 165] on link "[PERSON_NAME]" at bounding box center [257, 162] width 69 height 13
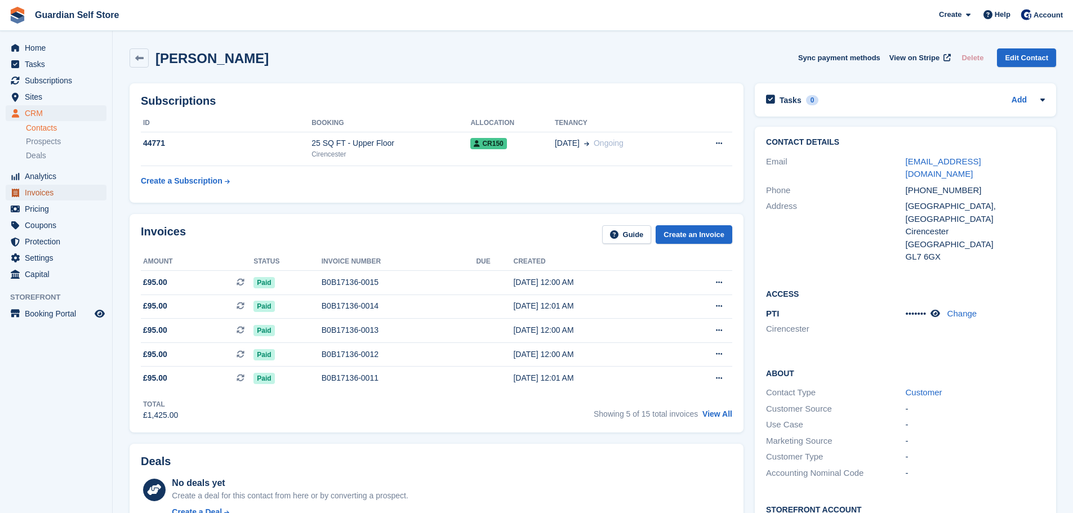
click at [62, 192] on span "Invoices" at bounding box center [59, 193] width 68 height 16
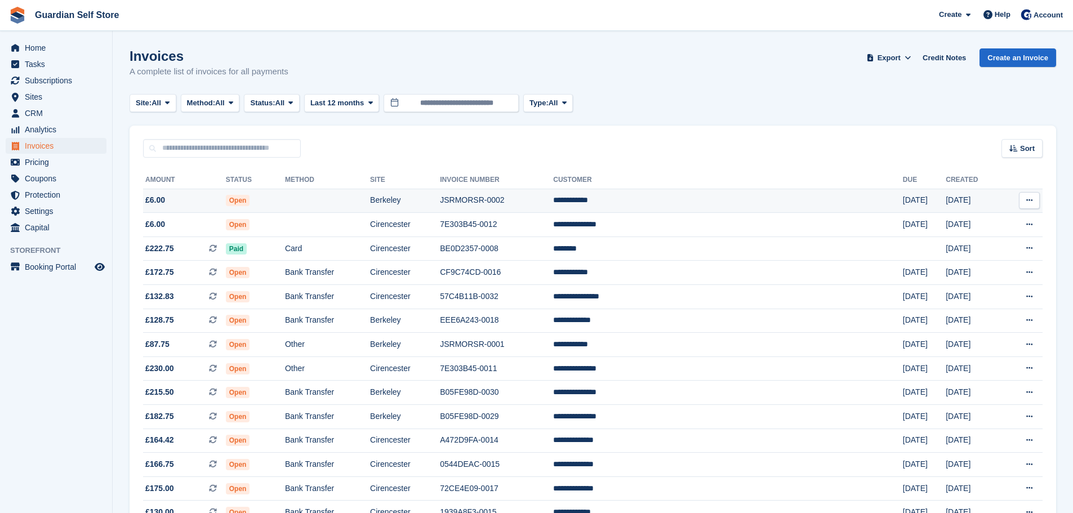
click at [226, 203] on span "£6.00" at bounding box center [184, 200] width 83 height 12
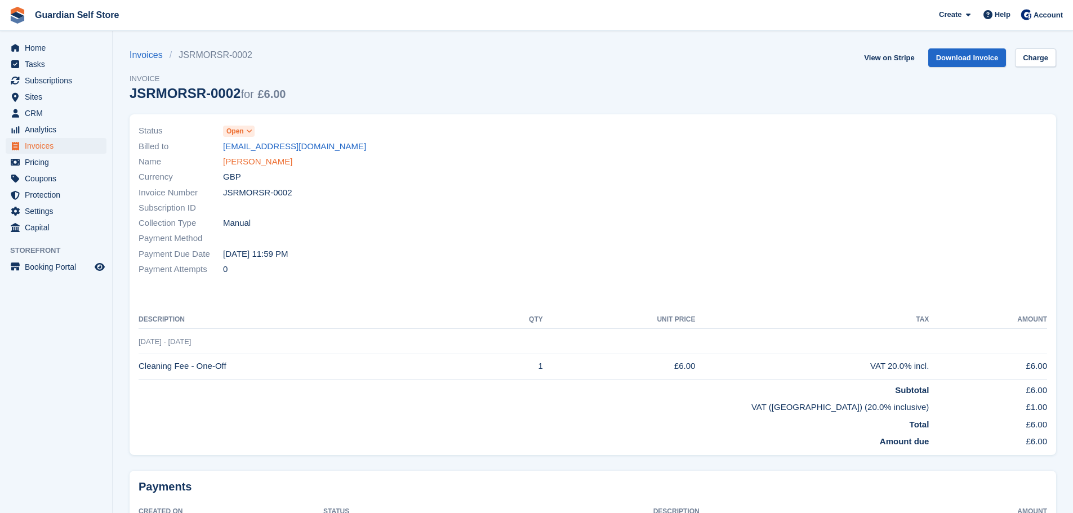
click at [245, 159] on link "[PERSON_NAME]" at bounding box center [257, 162] width 69 height 13
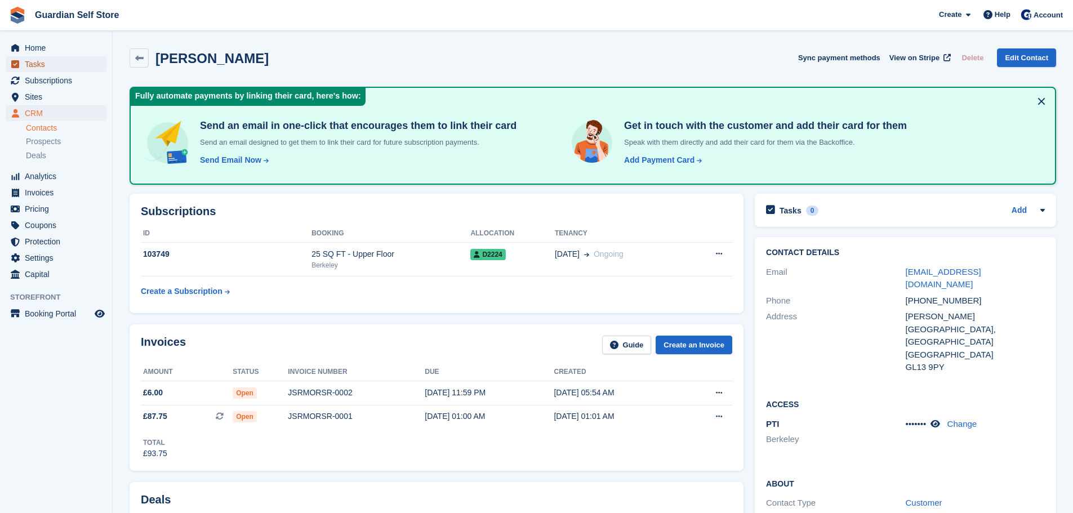
click at [37, 66] on span "Tasks" at bounding box center [59, 64] width 68 height 16
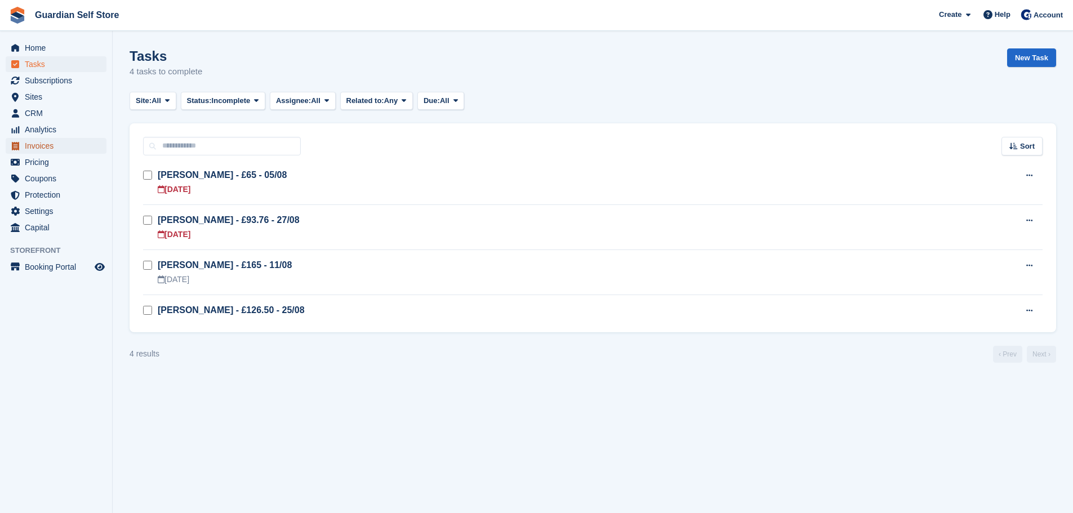
click at [50, 150] on span "Invoices" at bounding box center [59, 146] width 68 height 16
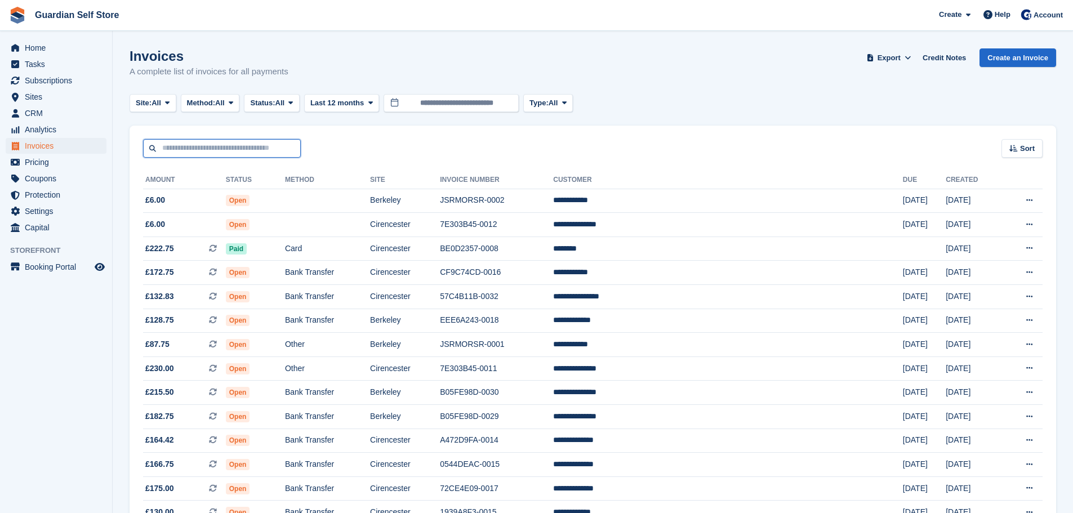
click at [187, 153] on input "text" at bounding box center [222, 148] width 158 height 19
type input "********"
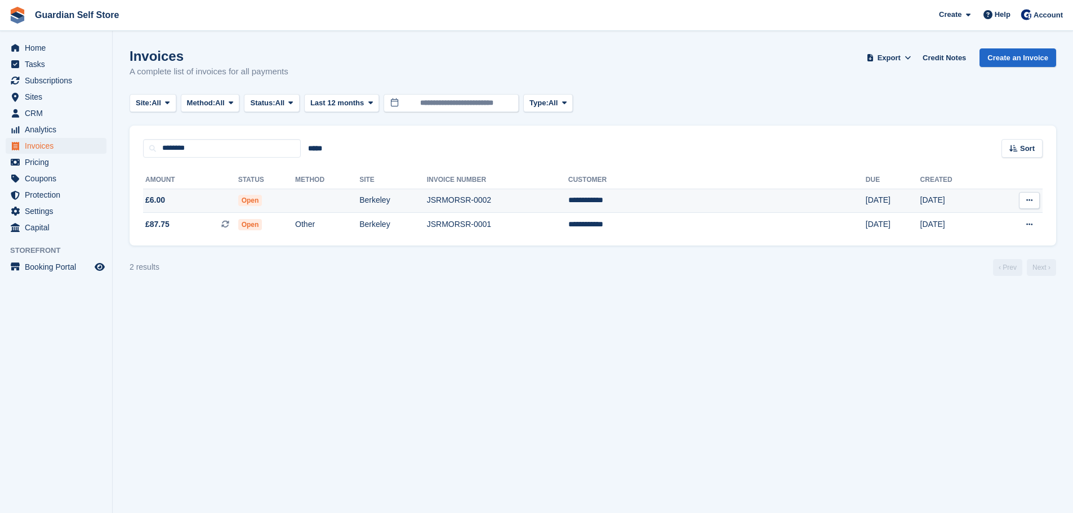
click at [188, 212] on td "£6.00" at bounding box center [190, 201] width 95 height 24
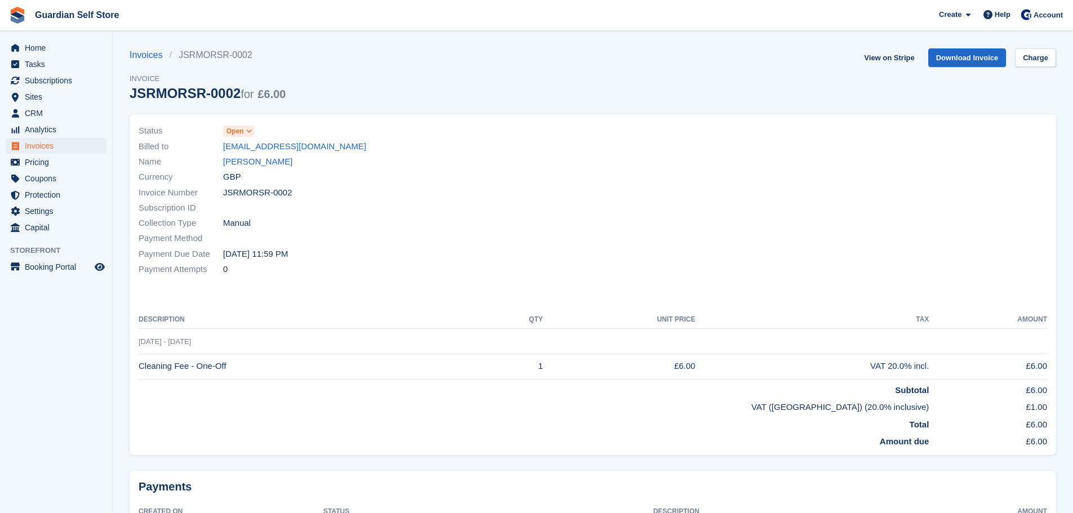
click at [238, 134] on span "Open" at bounding box center [235, 131] width 17 height 10
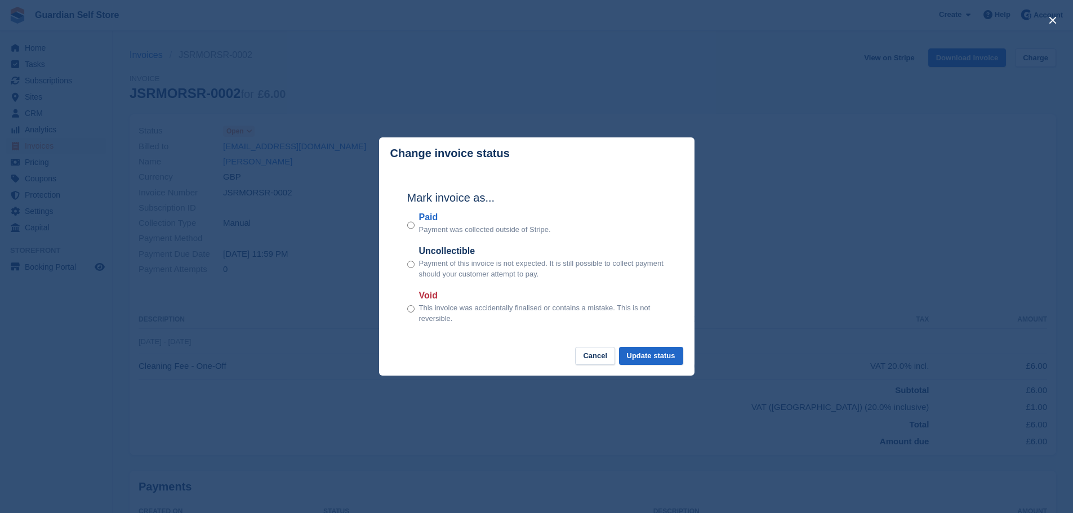
click at [429, 221] on label "Paid" at bounding box center [485, 218] width 132 height 14
click at [654, 353] on button "Update status" at bounding box center [651, 356] width 64 height 19
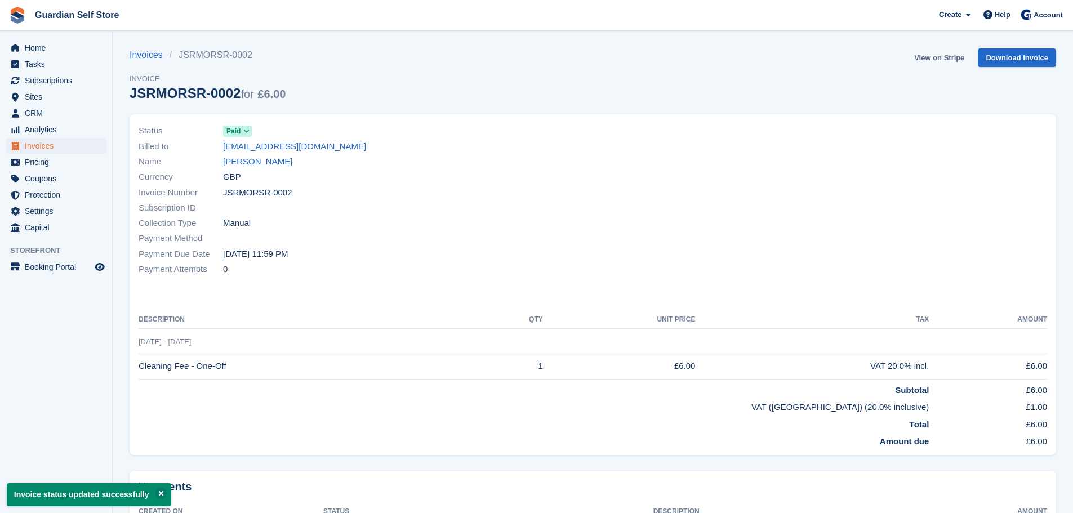
click at [930, 56] on link "View on Stripe" at bounding box center [939, 57] width 59 height 19
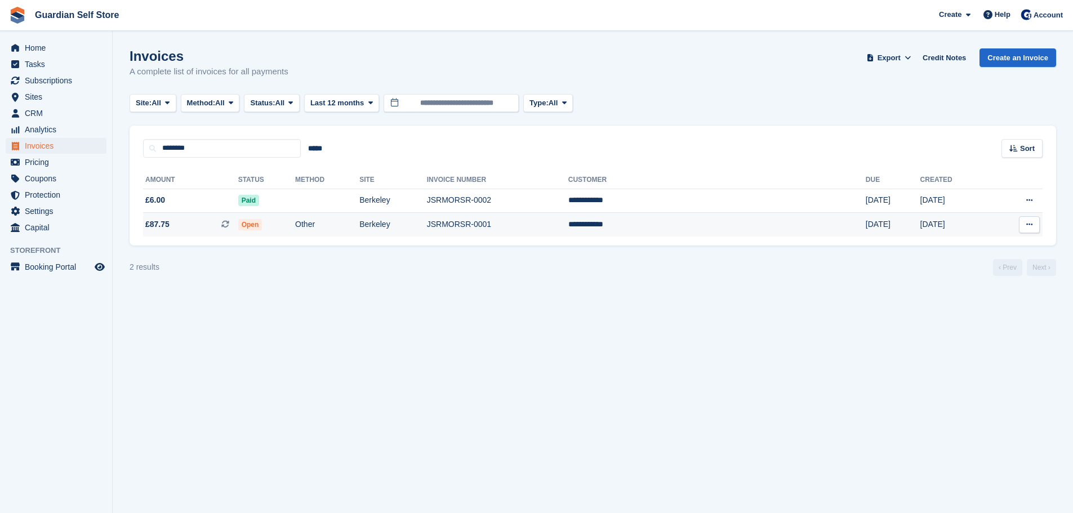
click at [238, 221] on span "£87.75 This is a recurring subscription invoice." at bounding box center [190, 225] width 95 height 12
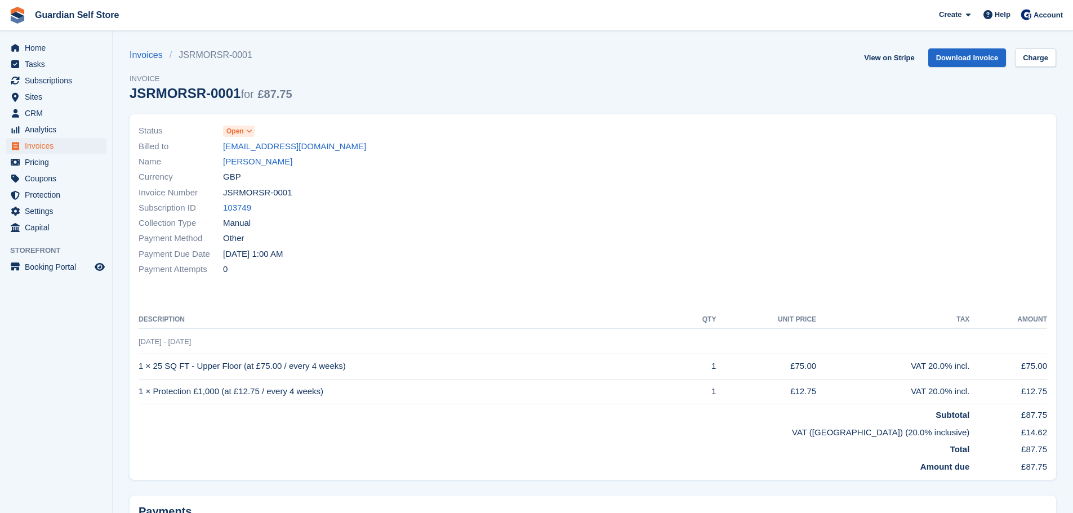
click at [234, 132] on span "Open" at bounding box center [235, 131] width 17 height 10
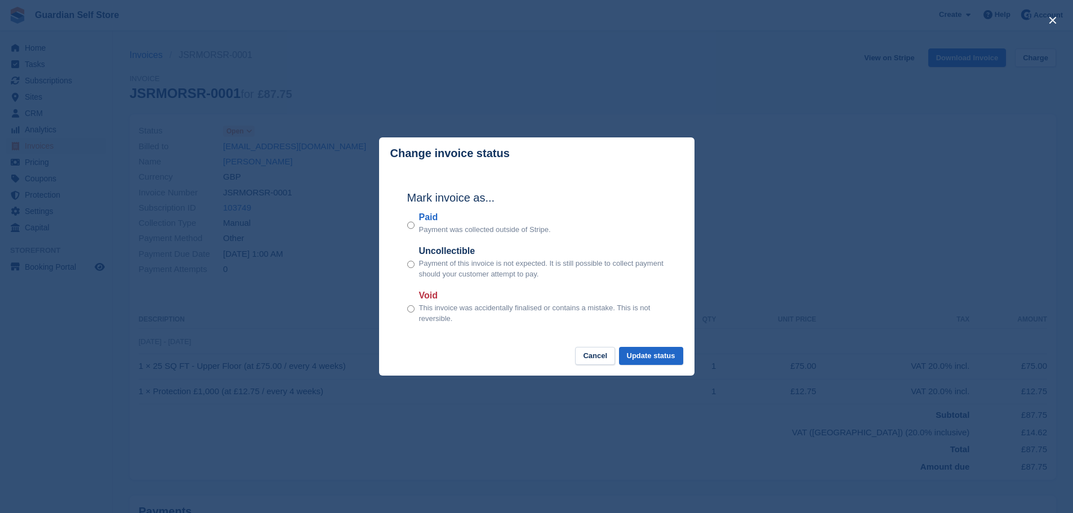
click at [423, 219] on label "Paid" at bounding box center [485, 218] width 132 height 14
click at [642, 352] on button "Update status" at bounding box center [651, 356] width 64 height 19
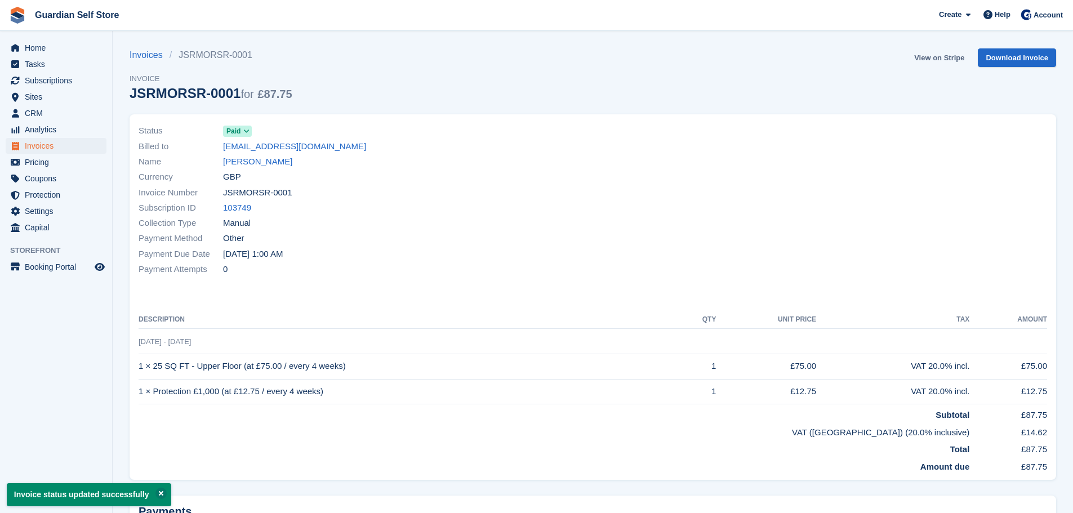
click at [924, 60] on link "View on Stripe" at bounding box center [939, 57] width 59 height 19
click at [68, 63] on span "Tasks" at bounding box center [59, 64] width 68 height 16
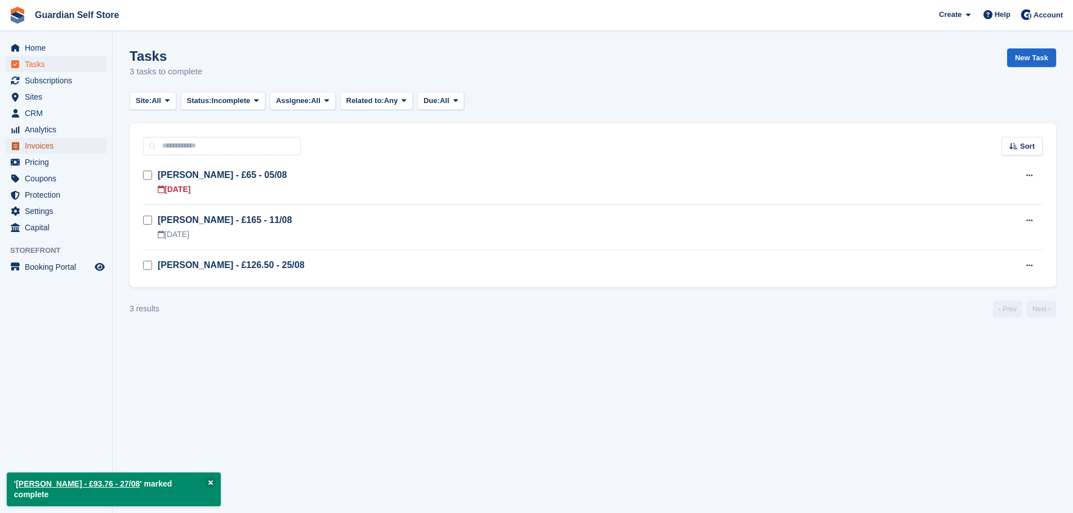
click at [54, 148] on span "Invoices" at bounding box center [59, 146] width 68 height 16
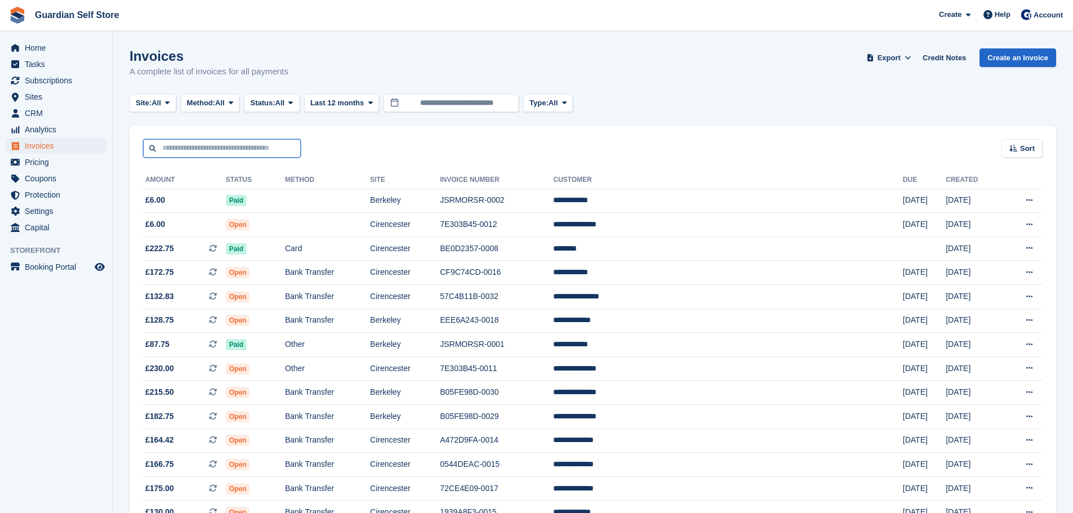
click at [190, 149] on input "text" at bounding box center [222, 148] width 158 height 19
type input "****"
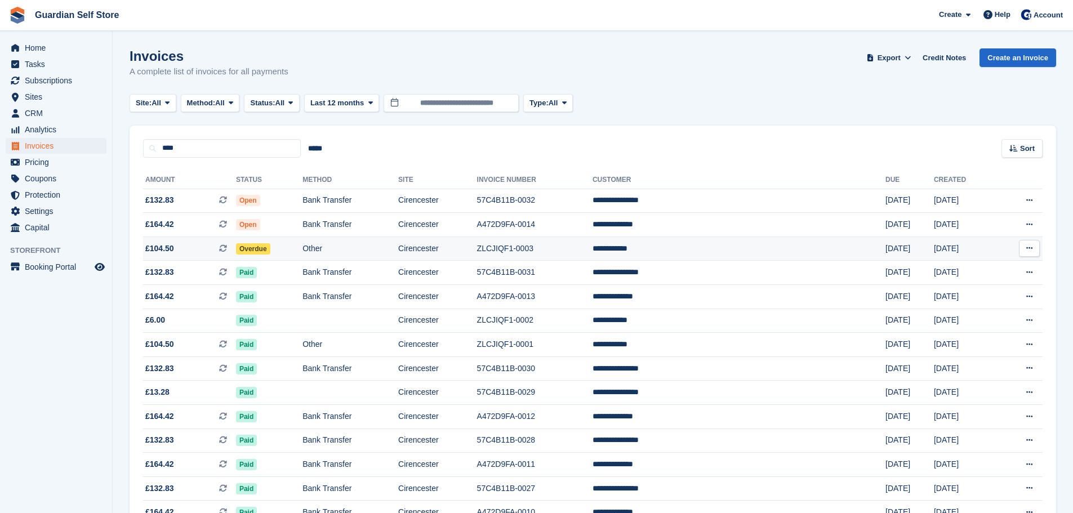
click at [197, 248] on span "£104.50 This is a recurring subscription invoice." at bounding box center [189, 249] width 93 height 12
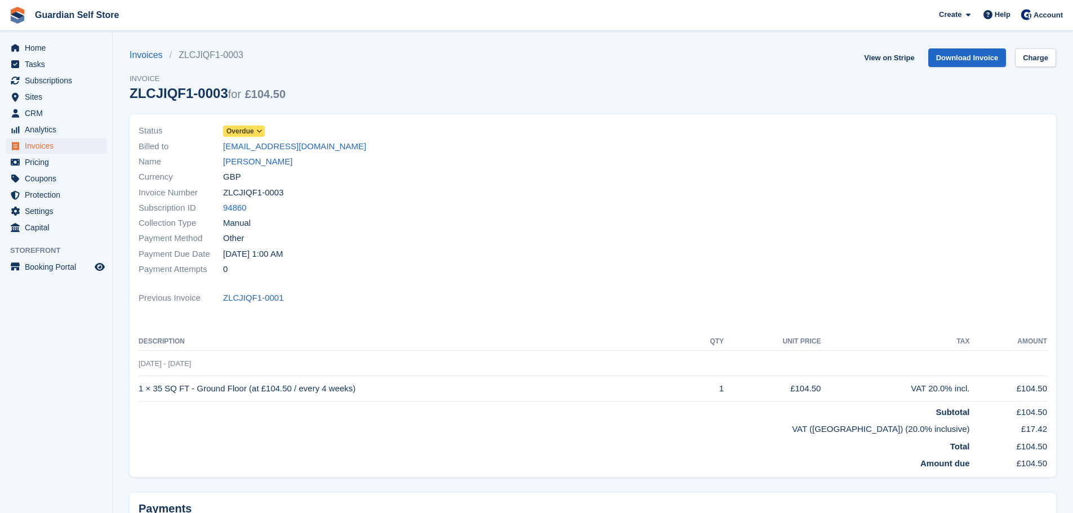
click at [245, 128] on span "Overdue" at bounding box center [241, 131] width 28 height 10
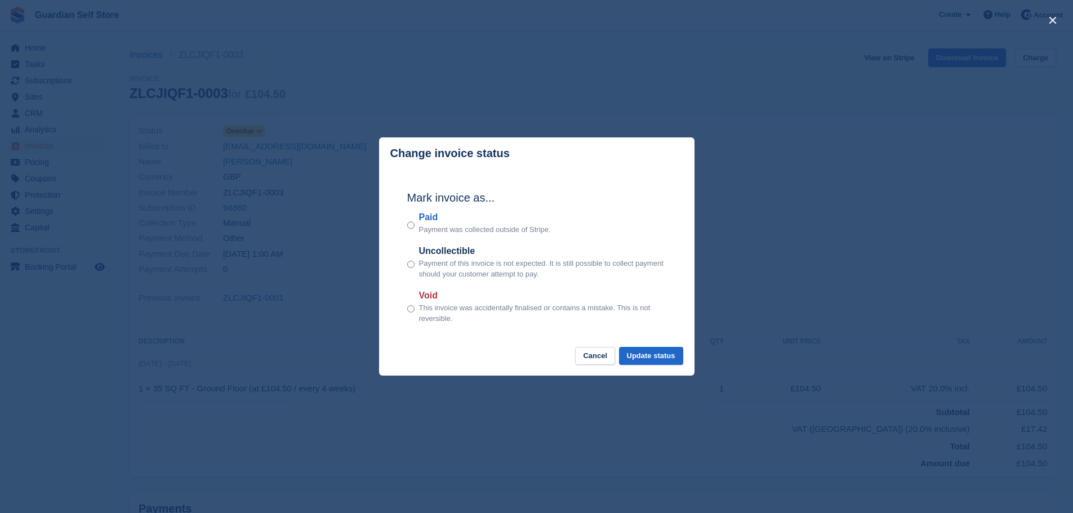
click at [429, 220] on label "Paid" at bounding box center [485, 218] width 132 height 14
click at [642, 362] on button "Update status" at bounding box center [651, 356] width 64 height 19
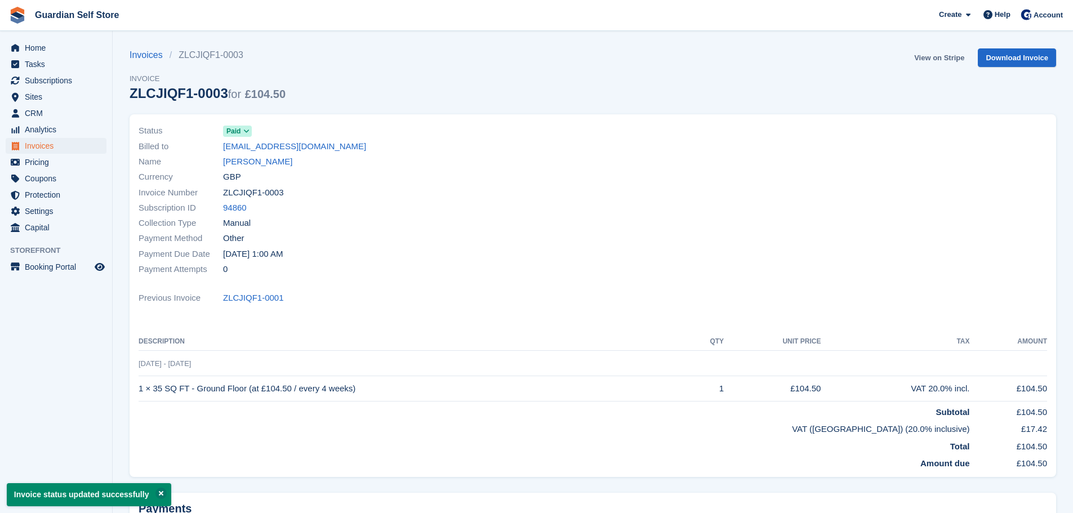
click at [930, 56] on link "View on Stripe" at bounding box center [939, 57] width 59 height 19
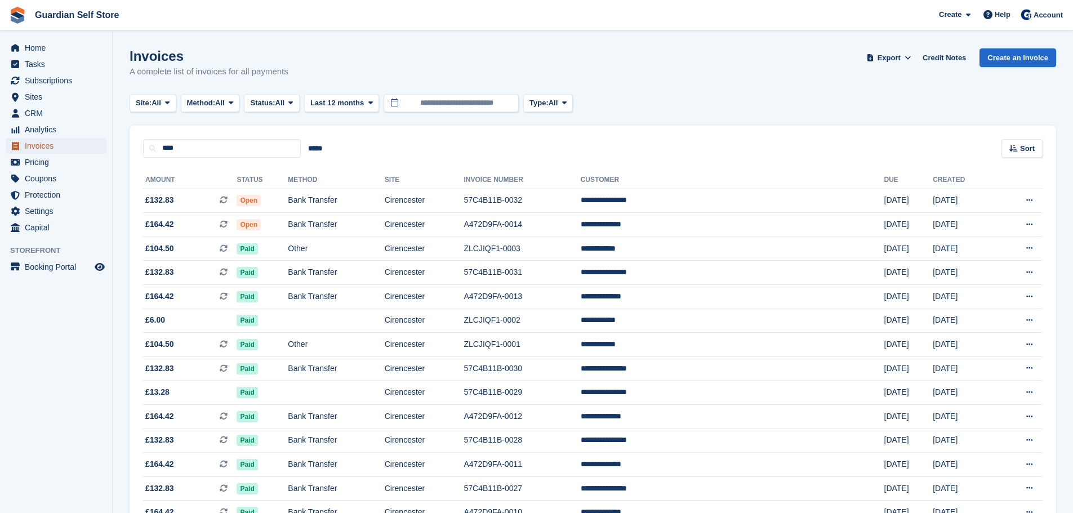
click at [64, 141] on span "Invoices" at bounding box center [59, 146] width 68 height 16
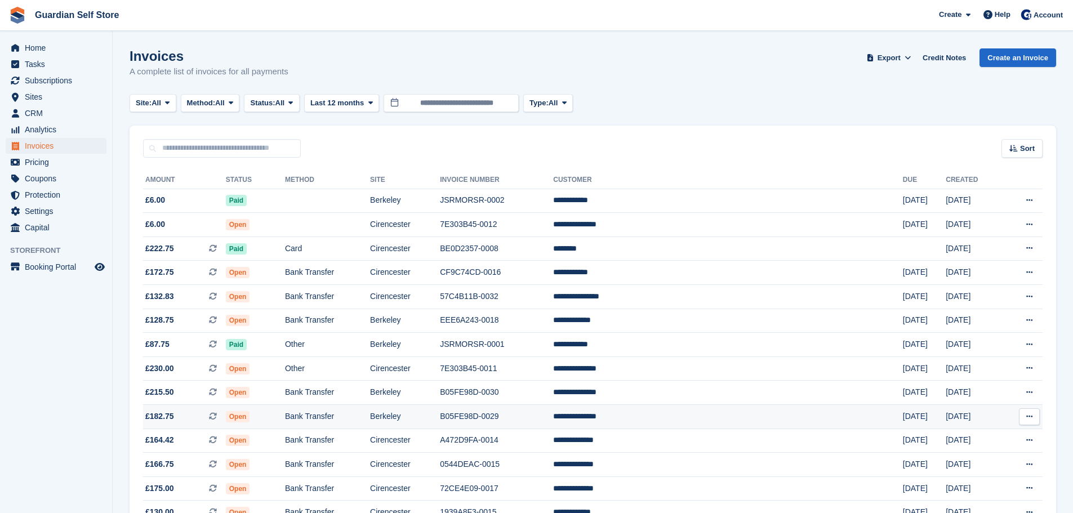
scroll to position [94, 0]
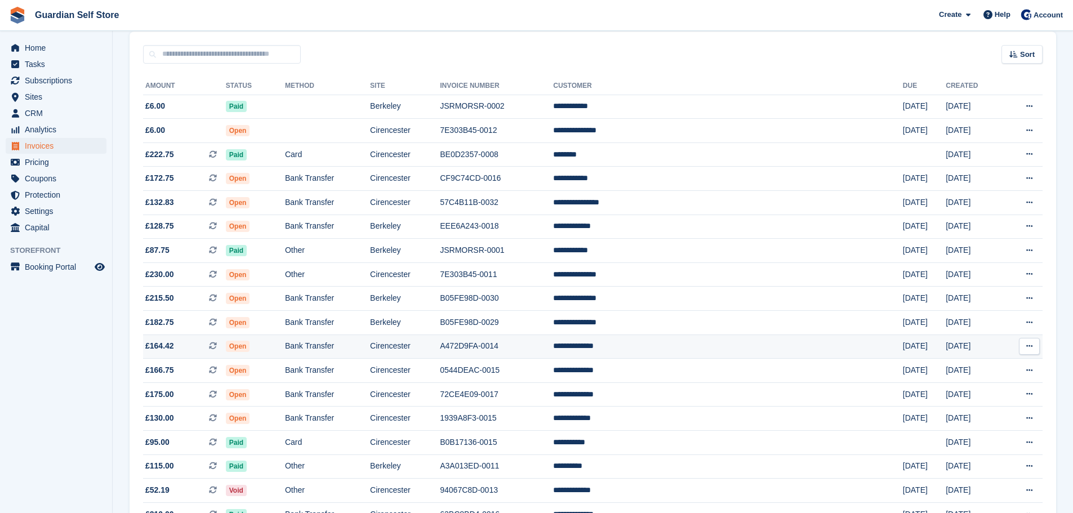
click at [370, 350] on td "Bank Transfer" at bounding box center [327, 347] width 85 height 24
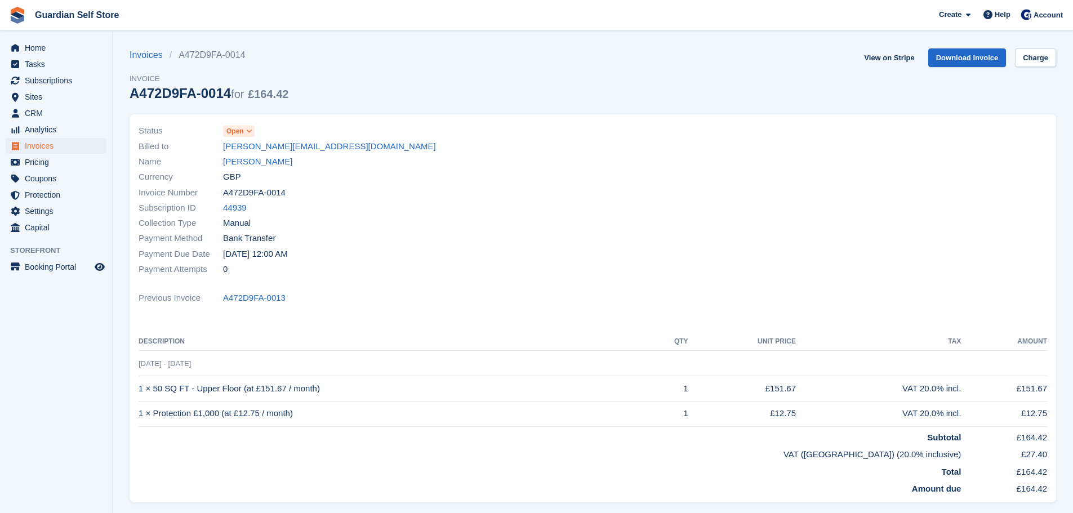
click at [251, 132] on icon at bounding box center [249, 131] width 6 height 7
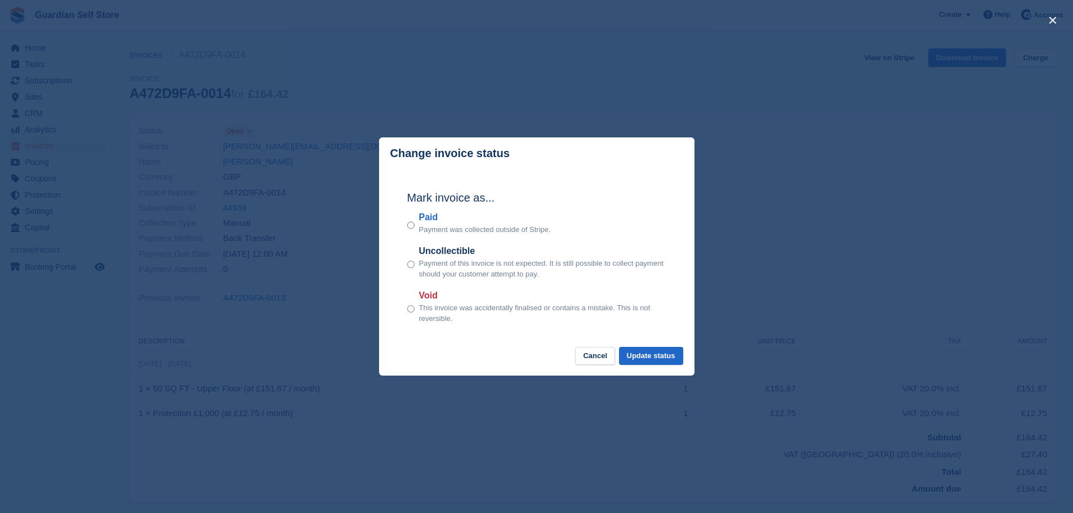
click at [425, 221] on label "Paid" at bounding box center [485, 218] width 132 height 14
click at [636, 360] on button "Update status" at bounding box center [651, 356] width 64 height 19
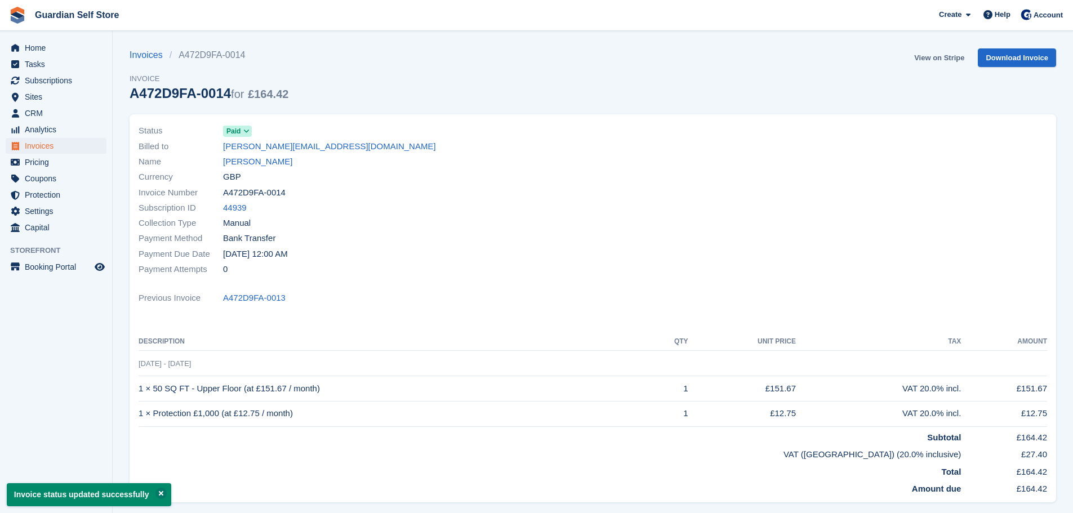
click at [937, 56] on link "View on Stripe" at bounding box center [939, 57] width 59 height 19
click at [31, 145] on span "Invoices" at bounding box center [59, 146] width 68 height 16
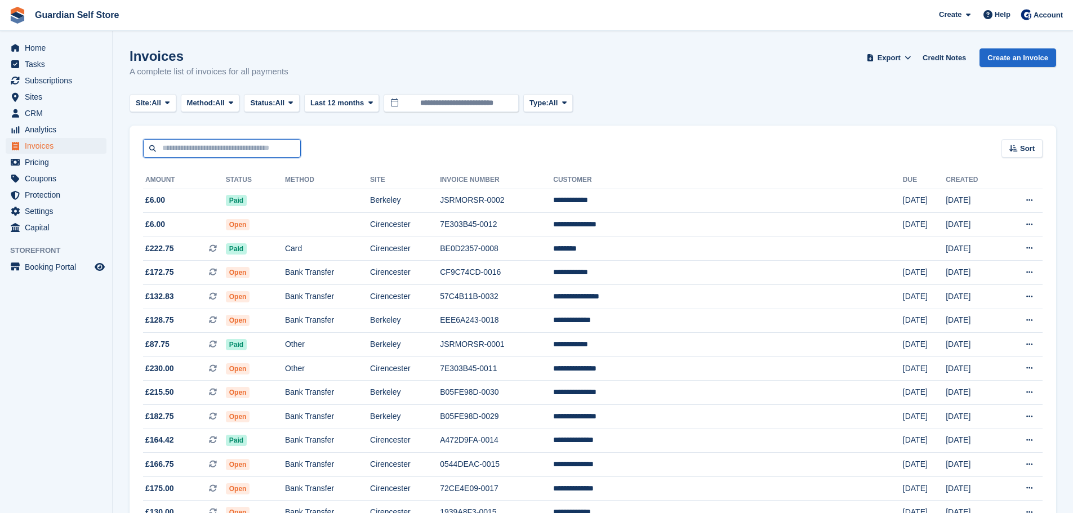
click at [237, 144] on input "text" at bounding box center [222, 148] width 158 height 19
type input "****"
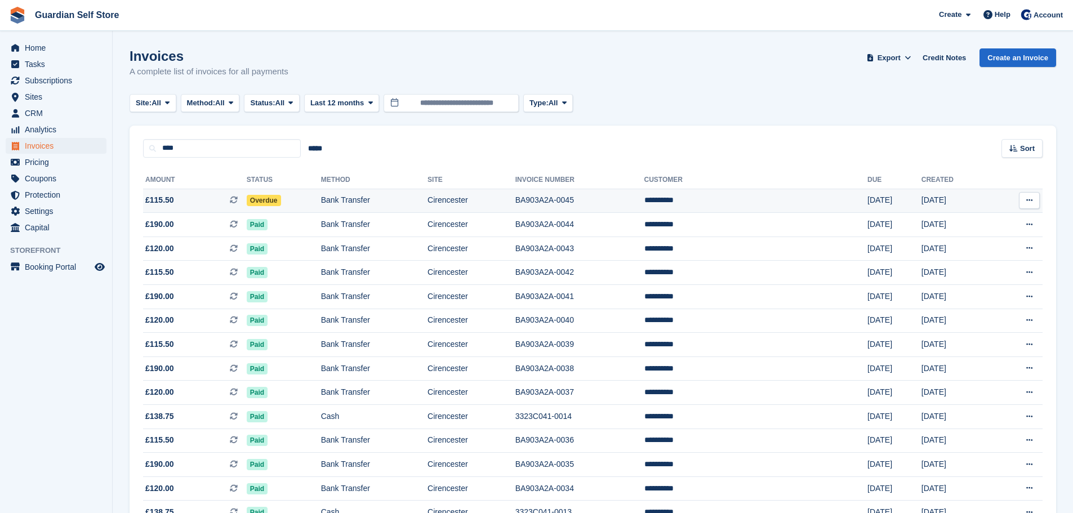
click at [196, 197] on span "£115.50 This is a recurring subscription invoice." at bounding box center [195, 200] width 104 height 12
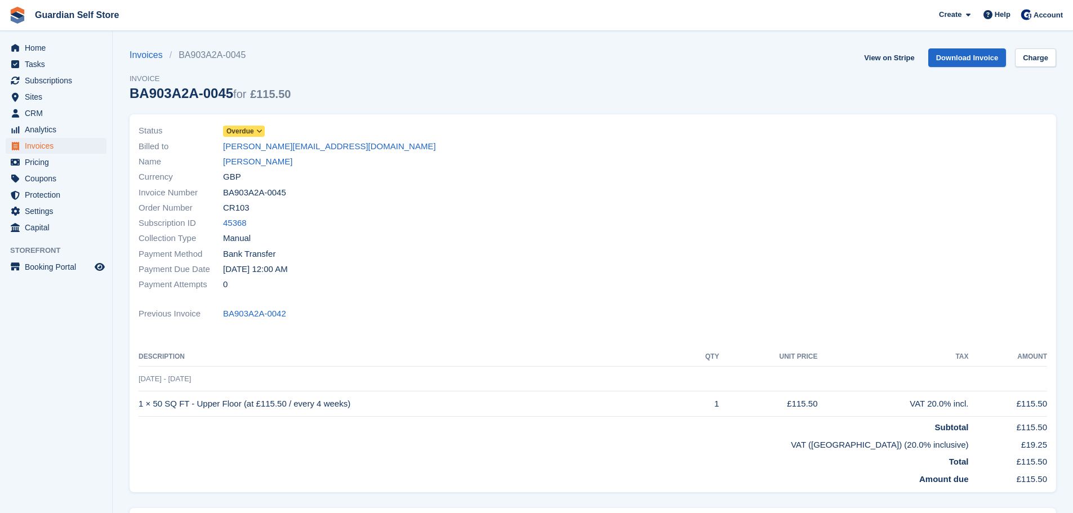
click at [255, 132] on span at bounding box center [259, 131] width 9 height 9
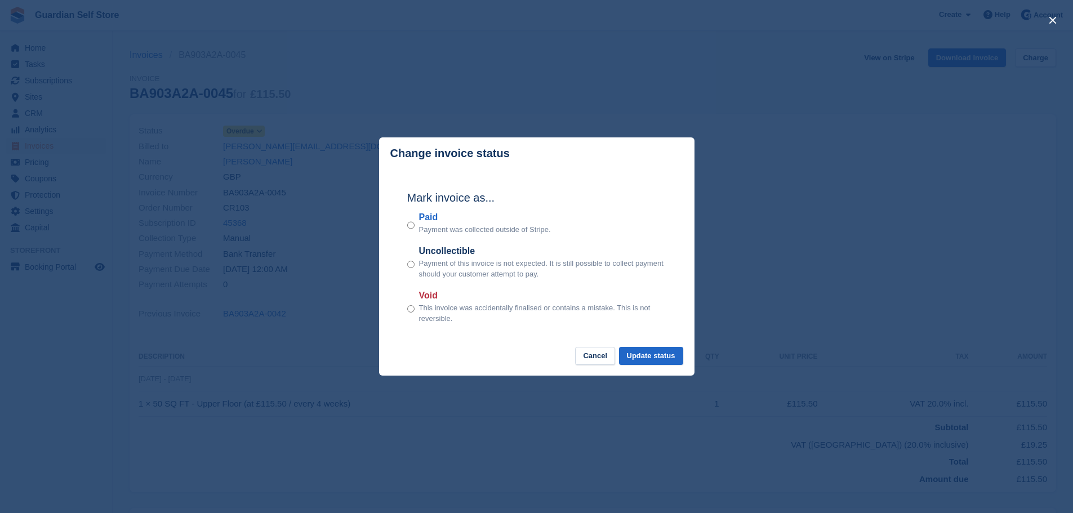
click at [431, 222] on label "Paid" at bounding box center [485, 218] width 132 height 14
click at [642, 359] on button "Update status" at bounding box center [651, 356] width 64 height 19
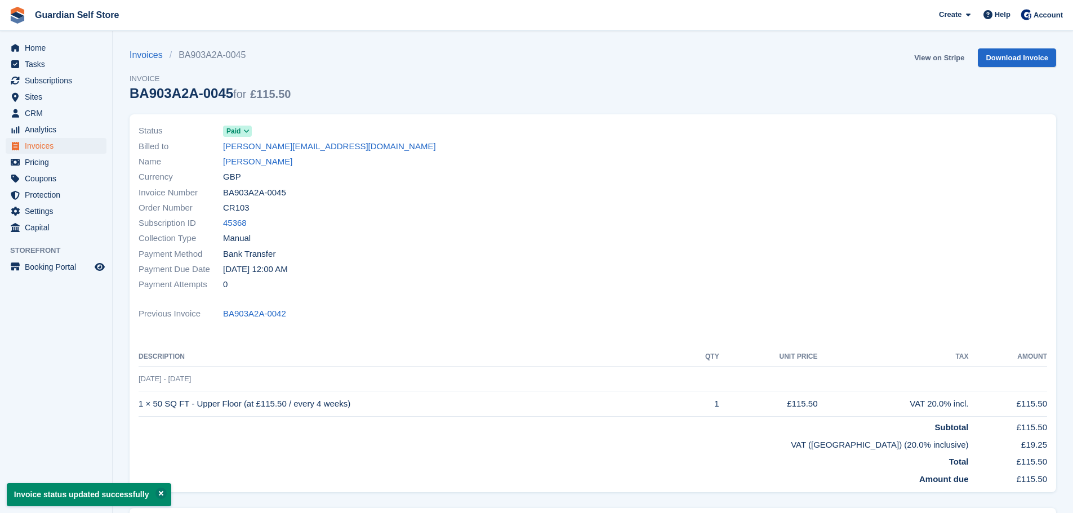
click at [929, 54] on link "View on Stripe" at bounding box center [939, 57] width 59 height 19
click at [59, 147] on span "Invoices" at bounding box center [59, 146] width 68 height 16
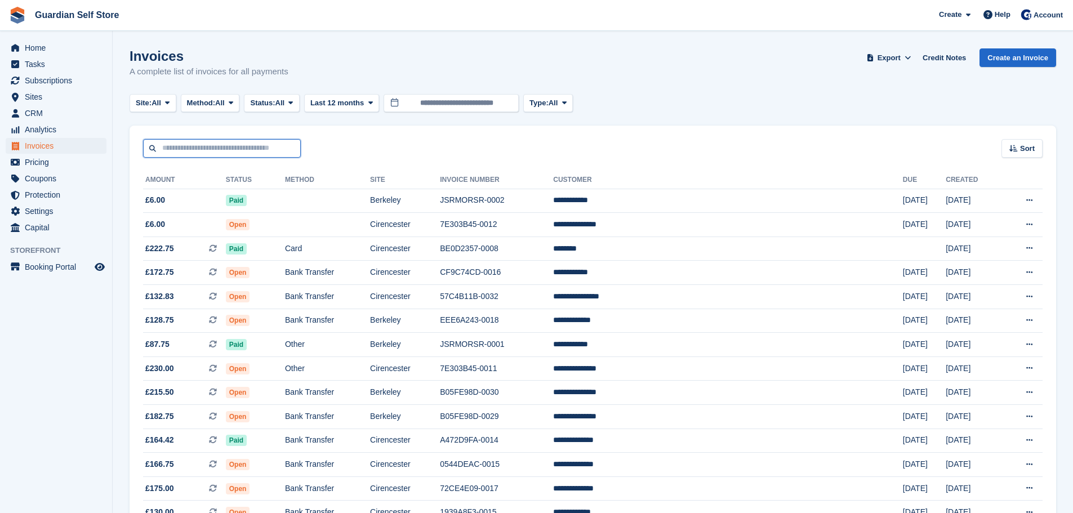
click at [225, 146] on input "text" at bounding box center [222, 148] width 158 height 19
type input "******"
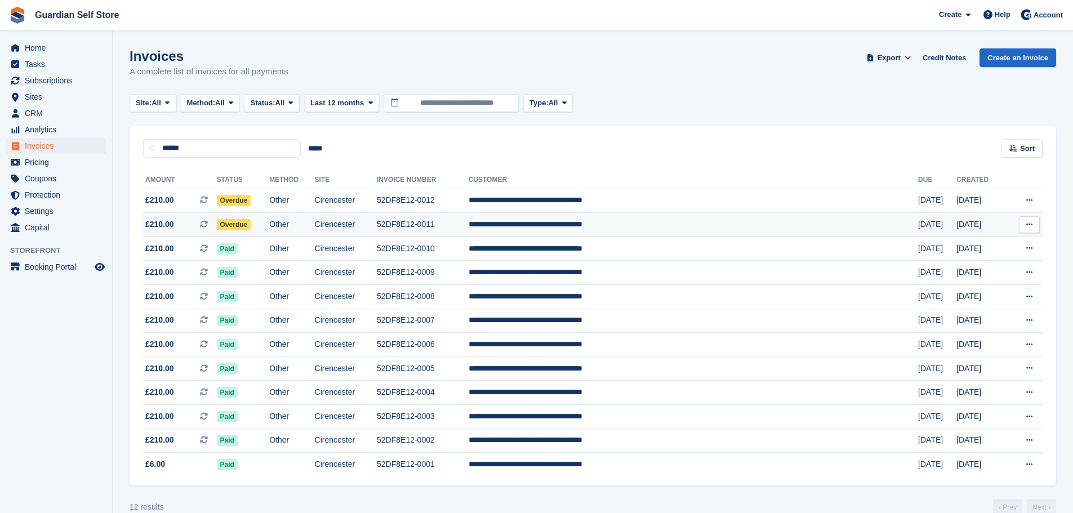
click at [201, 220] on span "£210.00 This is a recurring subscription invoice." at bounding box center [180, 225] width 74 height 12
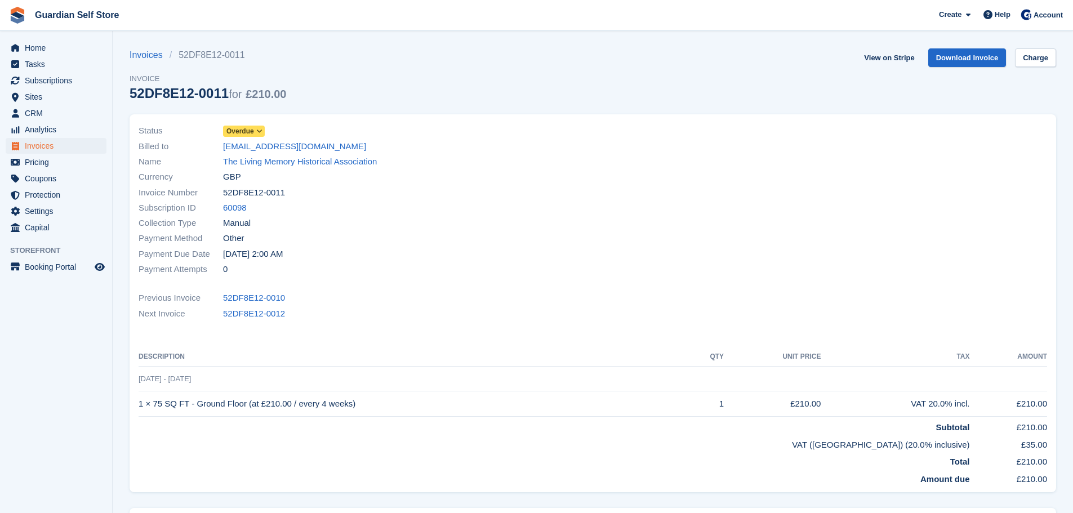
click at [249, 127] on span "Overdue" at bounding box center [241, 131] width 28 height 10
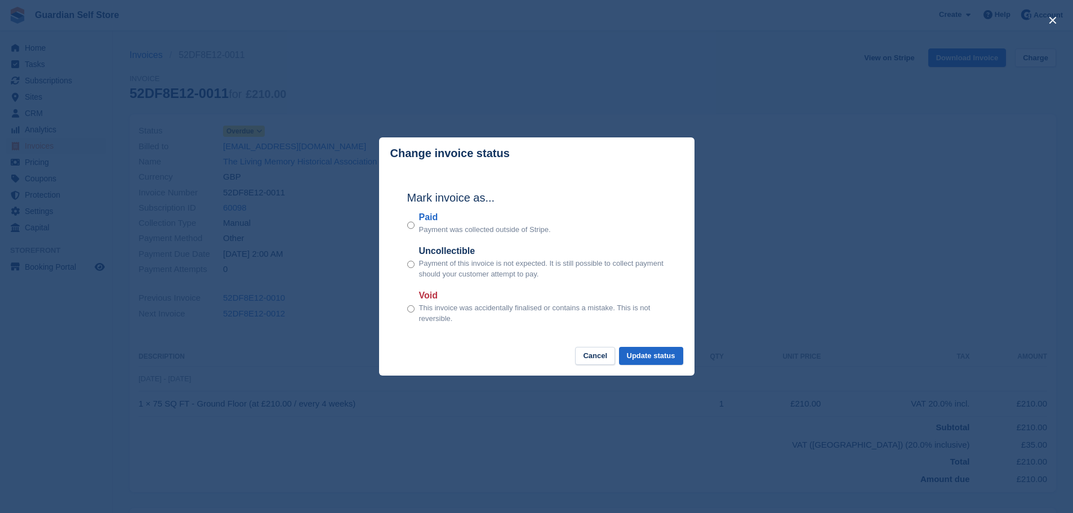
click at [435, 220] on label "Paid" at bounding box center [485, 218] width 132 height 14
click at [652, 357] on button "Update status" at bounding box center [651, 356] width 64 height 19
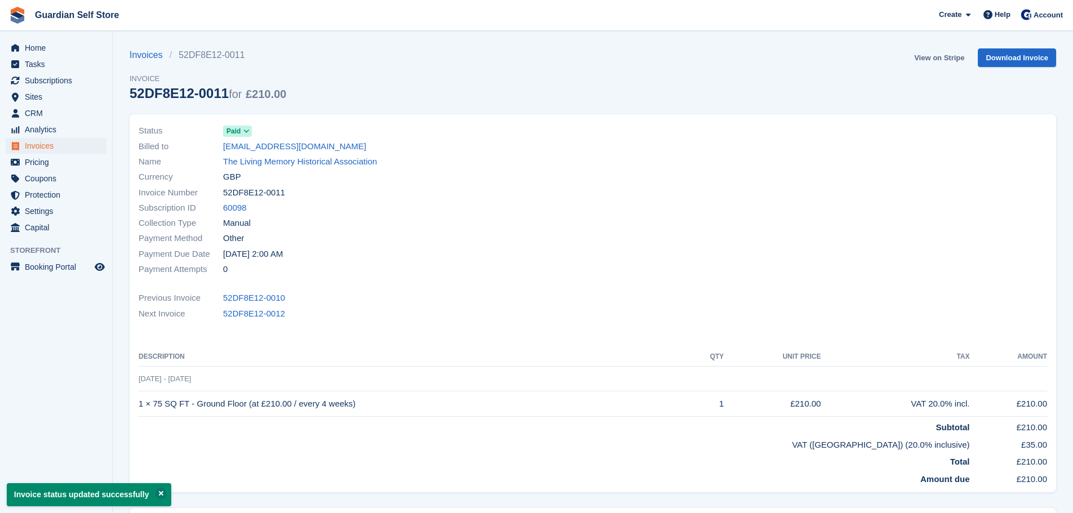
click at [921, 55] on link "View on Stripe" at bounding box center [939, 57] width 59 height 19
click at [55, 148] on span "Invoices" at bounding box center [59, 146] width 68 height 16
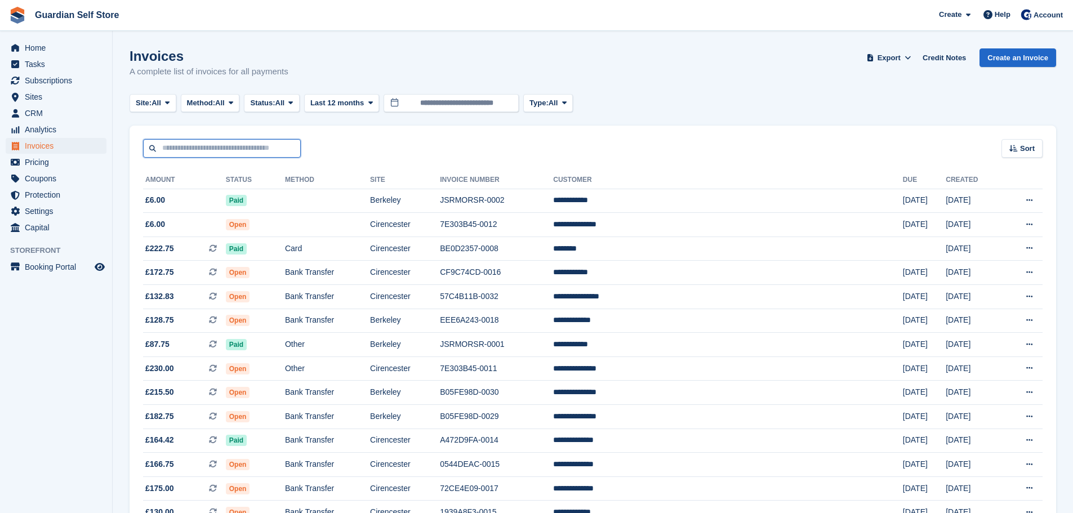
click at [192, 153] on input "text" at bounding box center [222, 148] width 158 height 19
type input "*****"
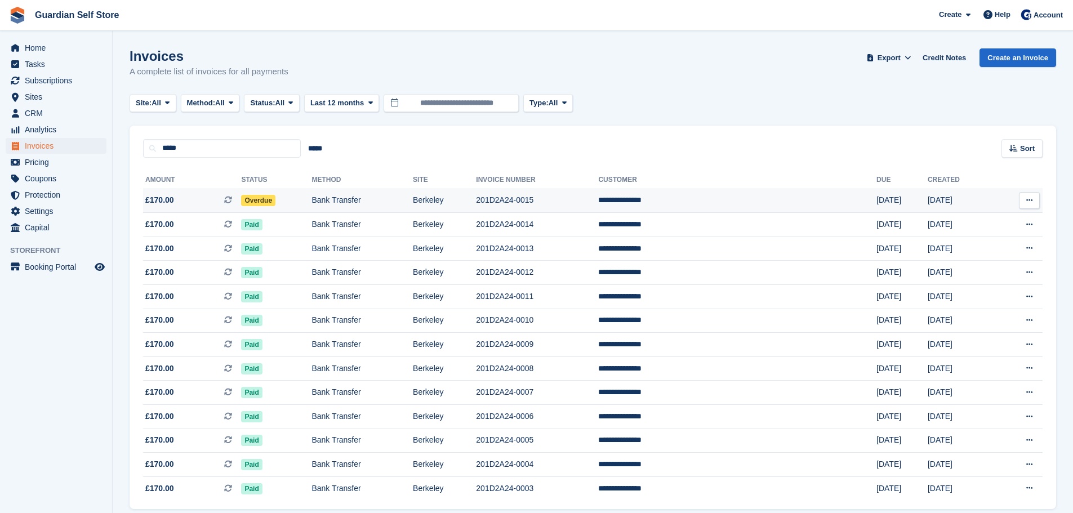
click at [190, 201] on span "£170.00 This is a recurring subscription invoice." at bounding box center [192, 200] width 98 height 12
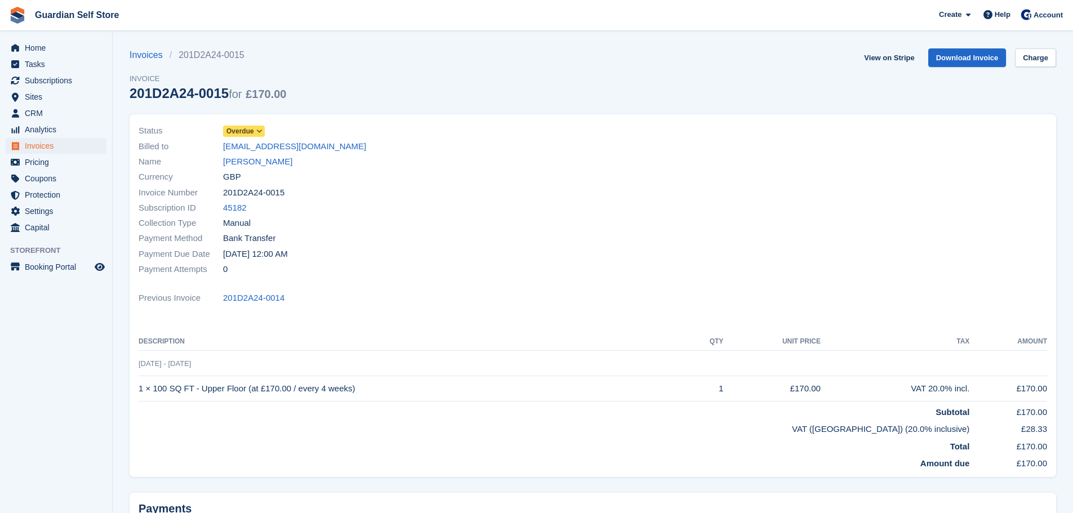
click at [258, 128] on icon at bounding box center [259, 131] width 6 height 7
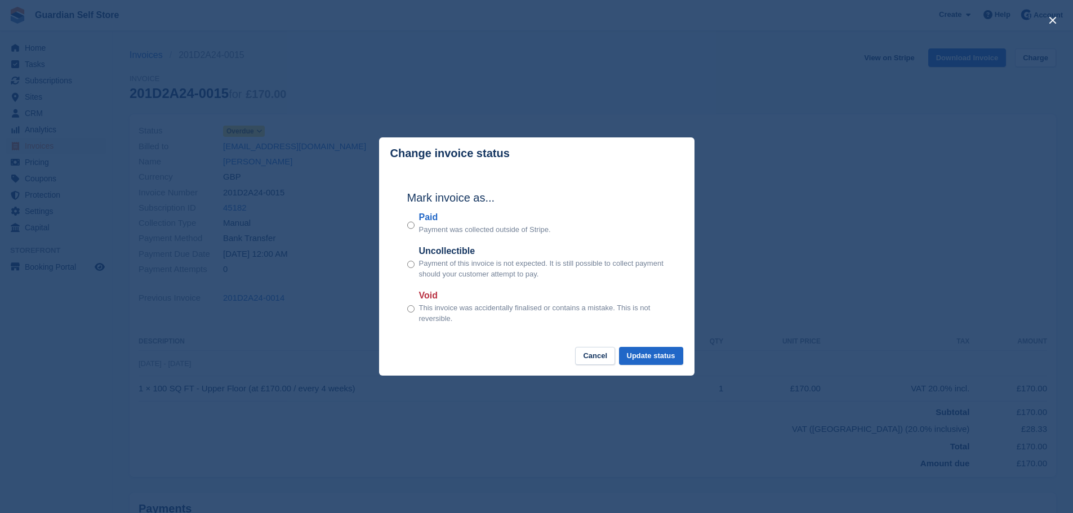
click at [432, 220] on label "Paid" at bounding box center [485, 218] width 132 height 14
drag, startPoint x: 658, startPoint y: 363, endPoint x: 667, endPoint y: 354, distance: 13.2
click at [658, 363] on button "Update status" at bounding box center [651, 356] width 64 height 19
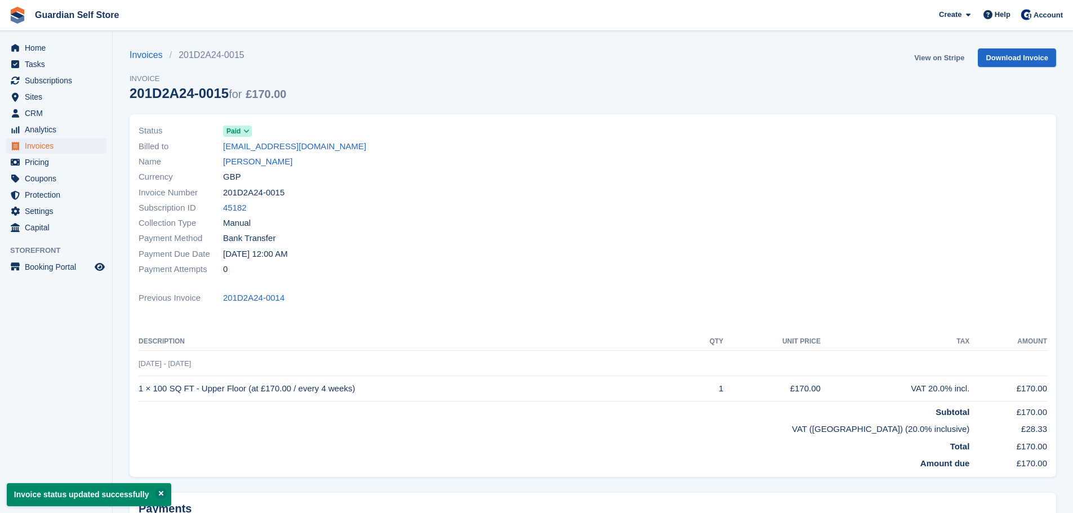
click at [918, 54] on link "View on Stripe" at bounding box center [939, 57] width 59 height 19
click at [72, 147] on span "Invoices" at bounding box center [59, 146] width 68 height 16
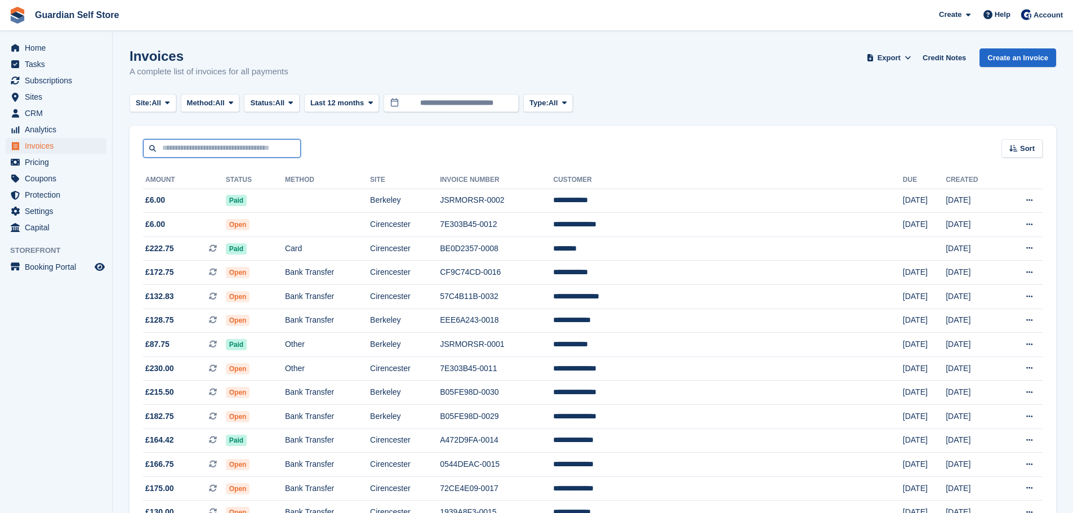
click at [228, 149] on input "text" at bounding box center [222, 148] width 158 height 19
type input "****"
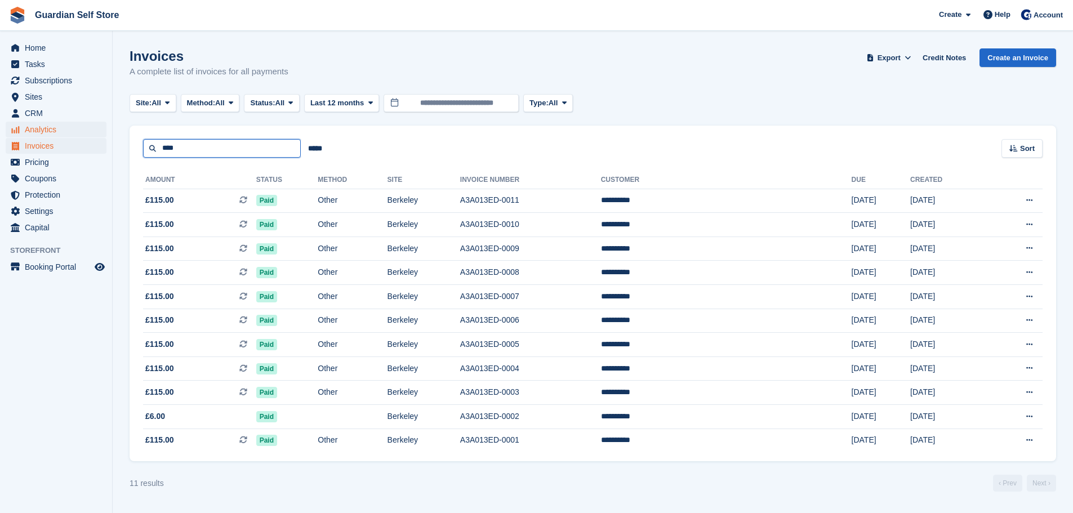
drag, startPoint x: 214, startPoint y: 146, endPoint x: 75, endPoint y: 127, distance: 140.5
click at [75, 127] on div "Home Tasks Subscriptions Subscriptions Subscriptions Price increases NEW Price …" at bounding box center [536, 256] width 1073 height 513
type input "***"
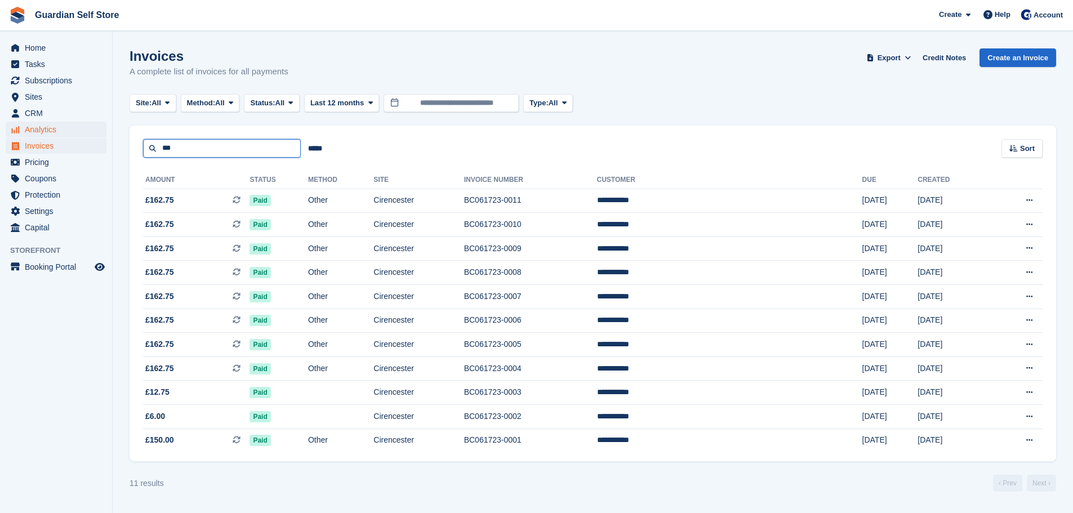
drag, startPoint x: 246, startPoint y: 147, endPoint x: 63, endPoint y: 132, distance: 183.1
click at [47, 132] on div "Home Tasks Subscriptions Subscriptions Subscriptions Price increases NEW Price …" at bounding box center [536, 256] width 1073 height 513
type input "***"
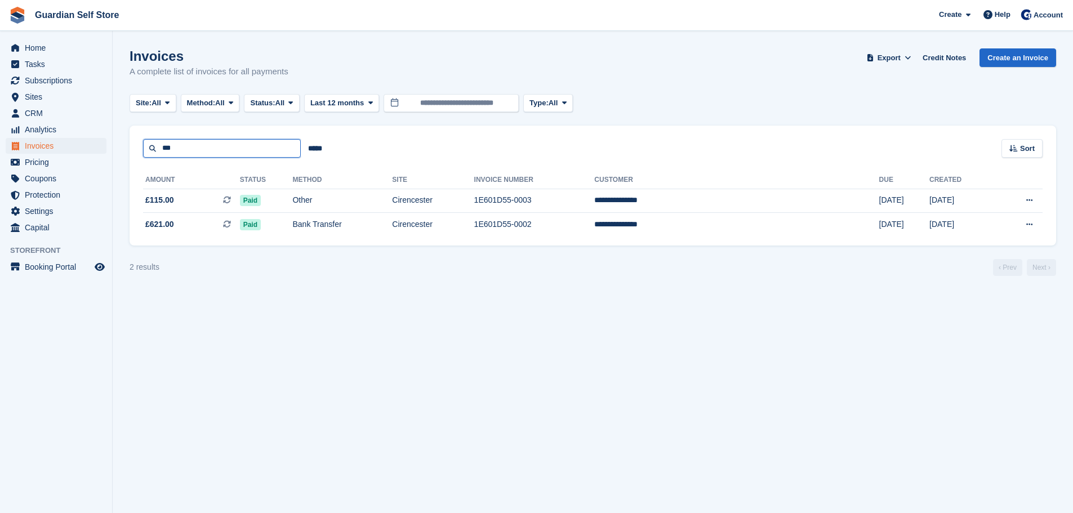
drag, startPoint x: 211, startPoint y: 152, endPoint x: 96, endPoint y: 144, distance: 115.3
click at [96, 144] on div "Home Tasks Subscriptions Subscriptions Subscriptions Price increases NEW Price …" at bounding box center [536, 256] width 1073 height 513
type input "*****"
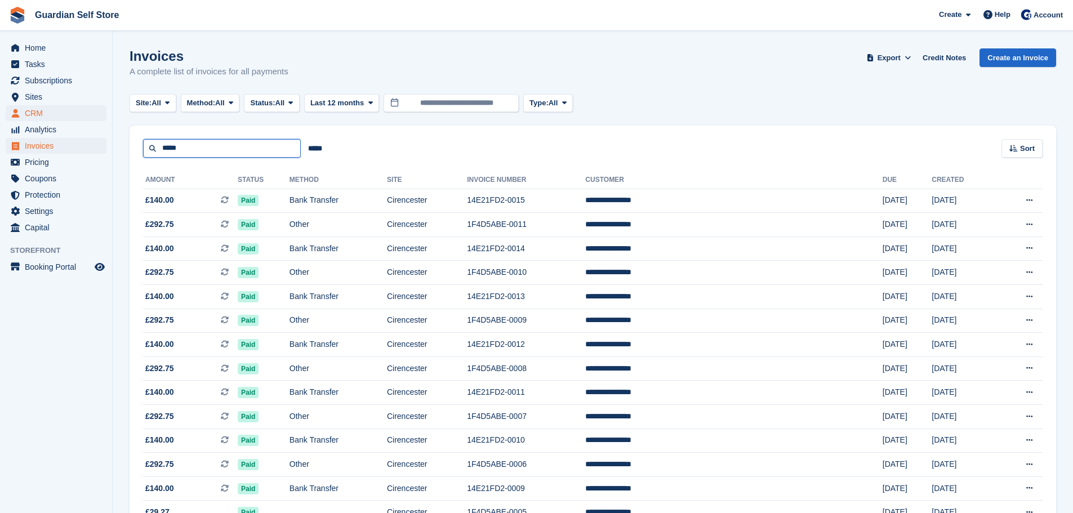
drag, startPoint x: 90, startPoint y: 129, endPoint x: 23, endPoint y: 121, distance: 67.6
click at [23, 121] on div "Home Tasks Subscriptions Subscriptions Subscriptions Price increases NEW Price …" at bounding box center [536, 410] width 1073 height 821
type input "*****"
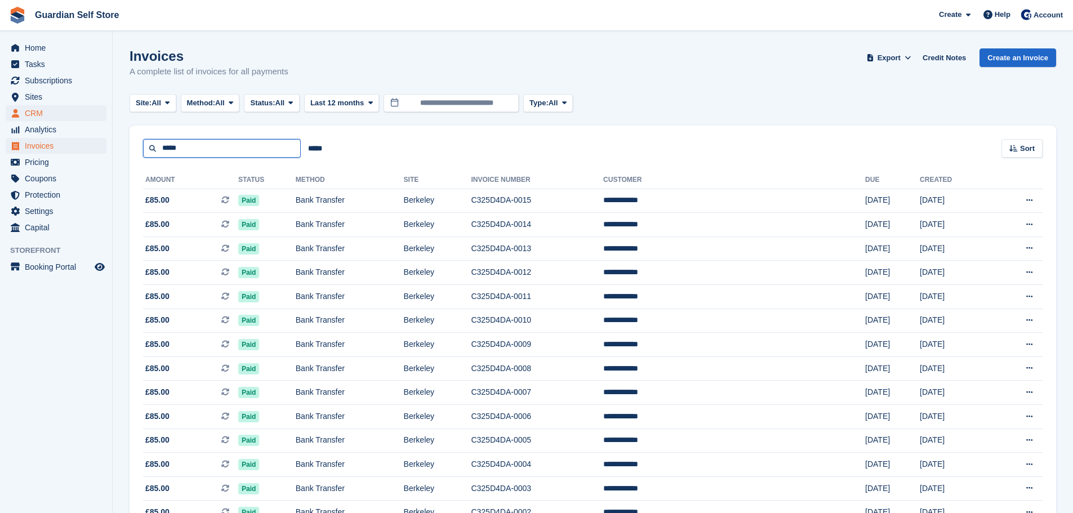
drag, startPoint x: 223, startPoint y: 143, endPoint x: 20, endPoint y: 113, distance: 205.6
click at [20, 113] on div "Home Tasks Subscriptions Subscriptions Subscriptions Price increases NEW Price …" at bounding box center [536, 290] width 1073 height 581
type input "*"
type input "****"
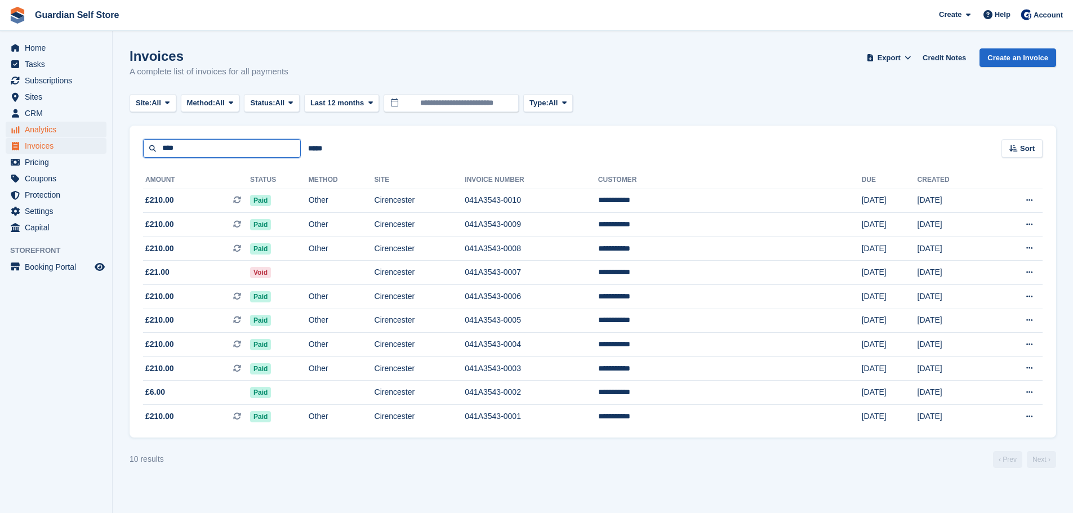
drag, startPoint x: 209, startPoint y: 144, endPoint x: 101, endPoint y: 129, distance: 109.3
click at [101, 129] on div "Home Tasks Subscriptions Subscriptions Subscriptions Price increases NEW Price …" at bounding box center [536, 256] width 1073 height 513
type input "*****"
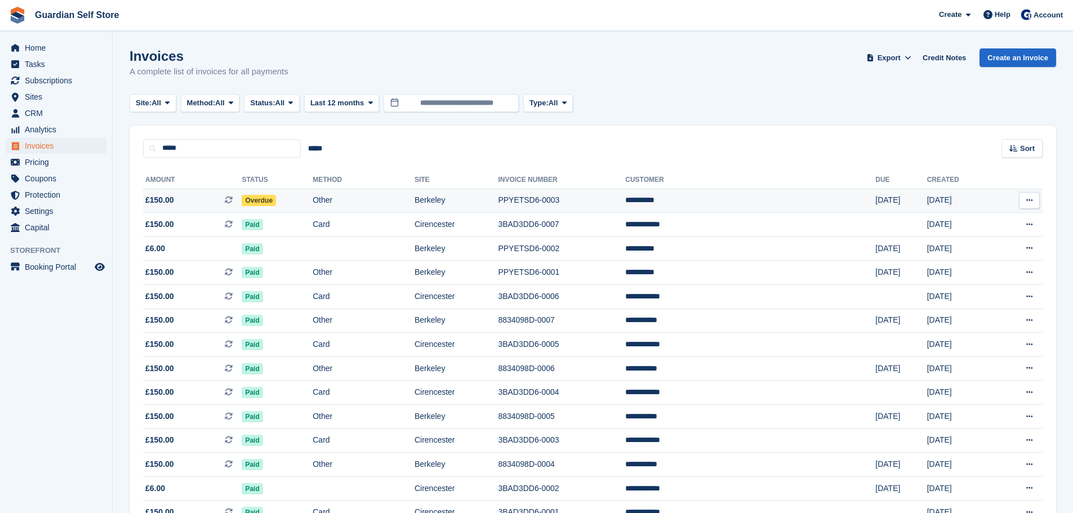
click at [199, 202] on span "£150.00 This is a recurring subscription invoice." at bounding box center [192, 200] width 99 height 12
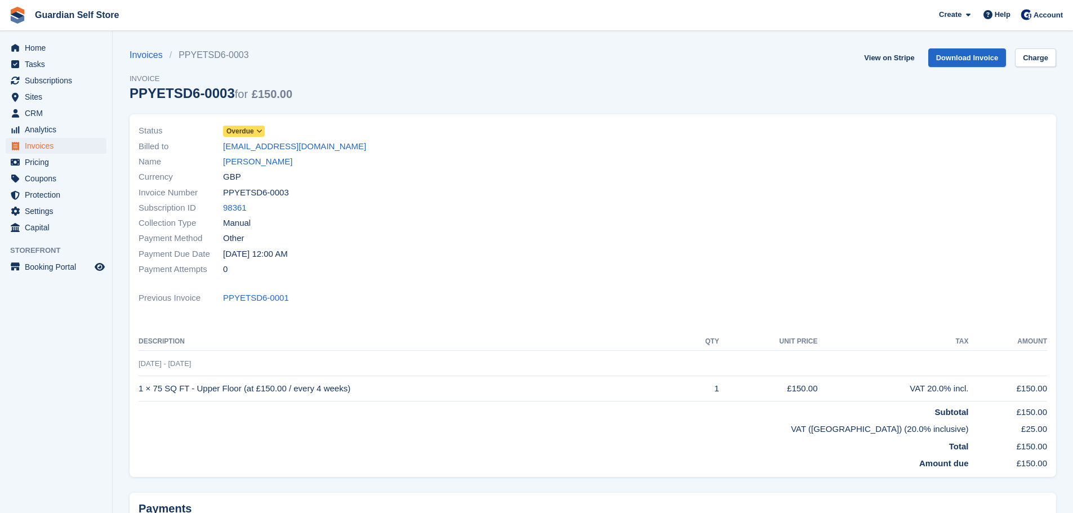
click at [247, 131] on span "Overdue" at bounding box center [241, 131] width 28 height 10
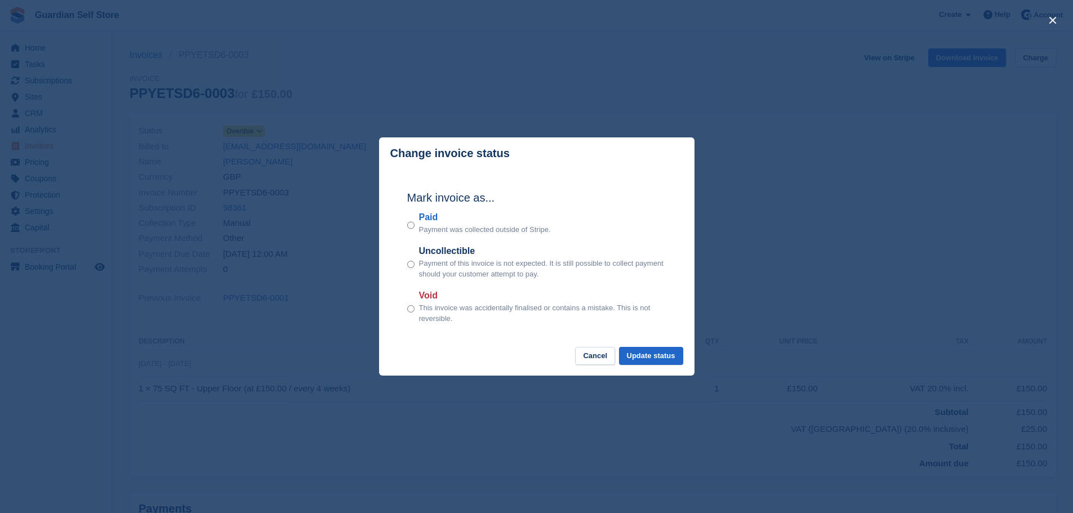
click at [422, 222] on label "Paid" at bounding box center [485, 218] width 132 height 14
click at [632, 360] on button "Update status" at bounding box center [651, 356] width 64 height 19
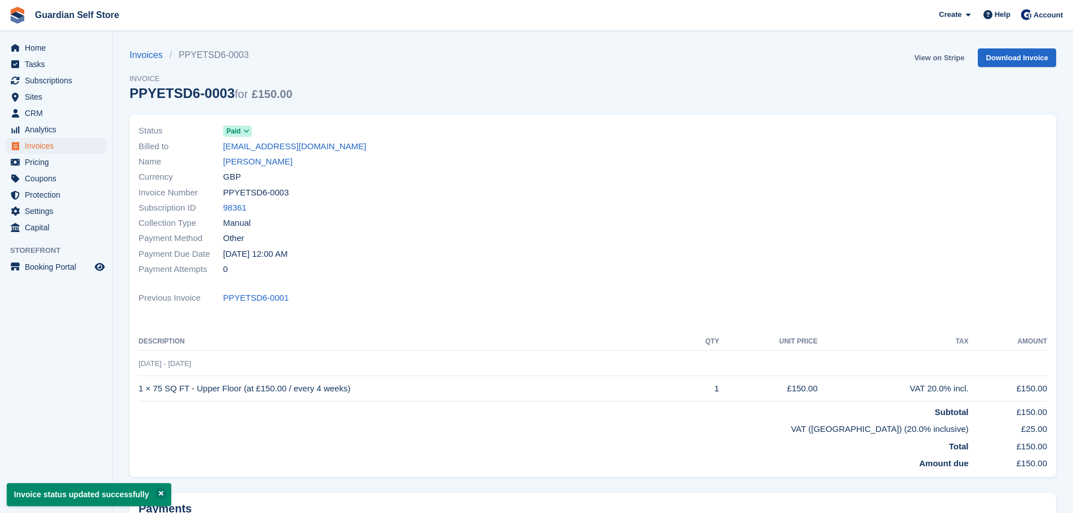
click at [931, 57] on link "View on Stripe" at bounding box center [939, 57] width 59 height 19
click at [66, 48] on span "Home" at bounding box center [59, 48] width 68 height 16
